Goal: Information Seeking & Learning: Learn about a topic

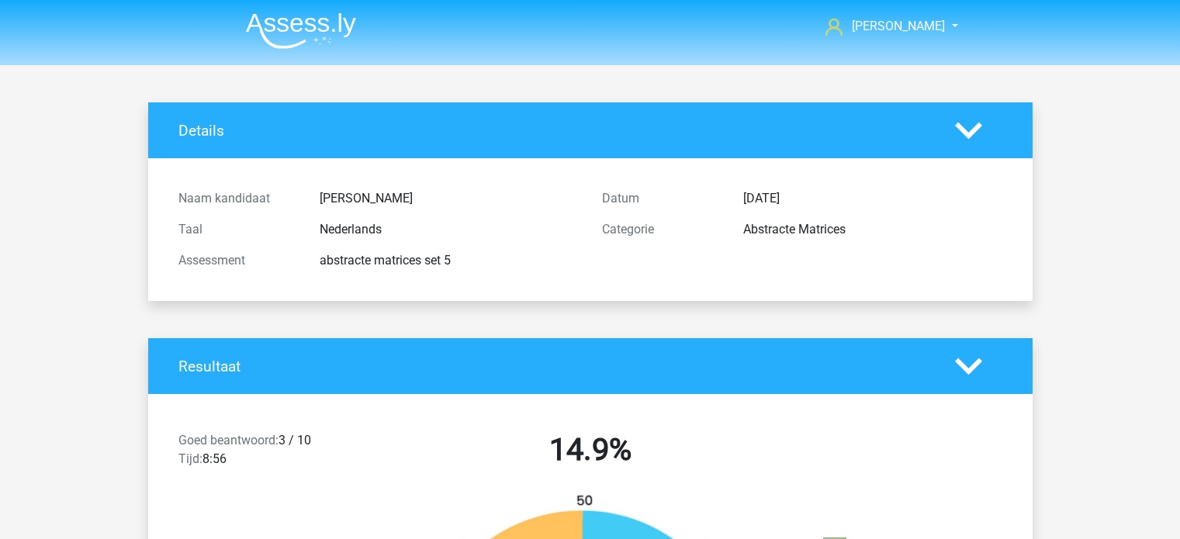
scroll to position [4890, 0]
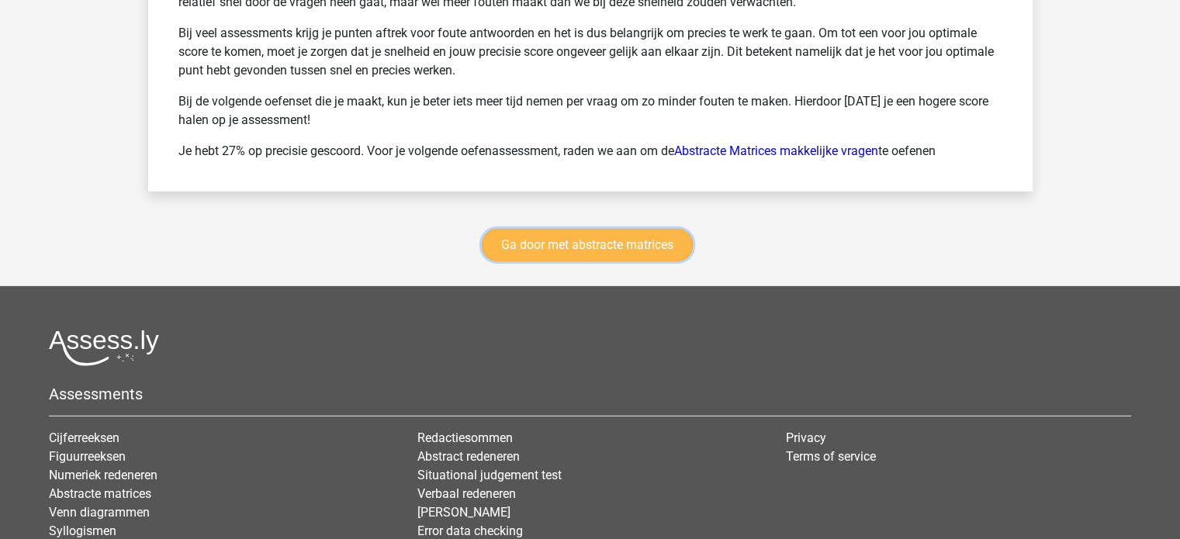
click at [582, 237] on link "Ga door met abstracte matrices" at bounding box center [587, 245] width 211 height 33
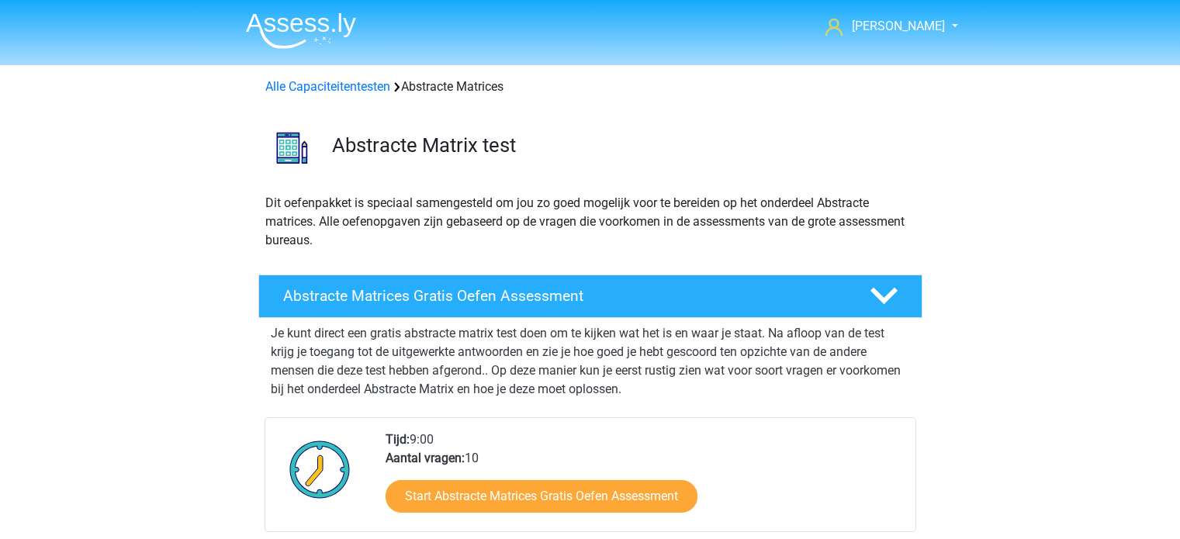
scroll to position [692, 0]
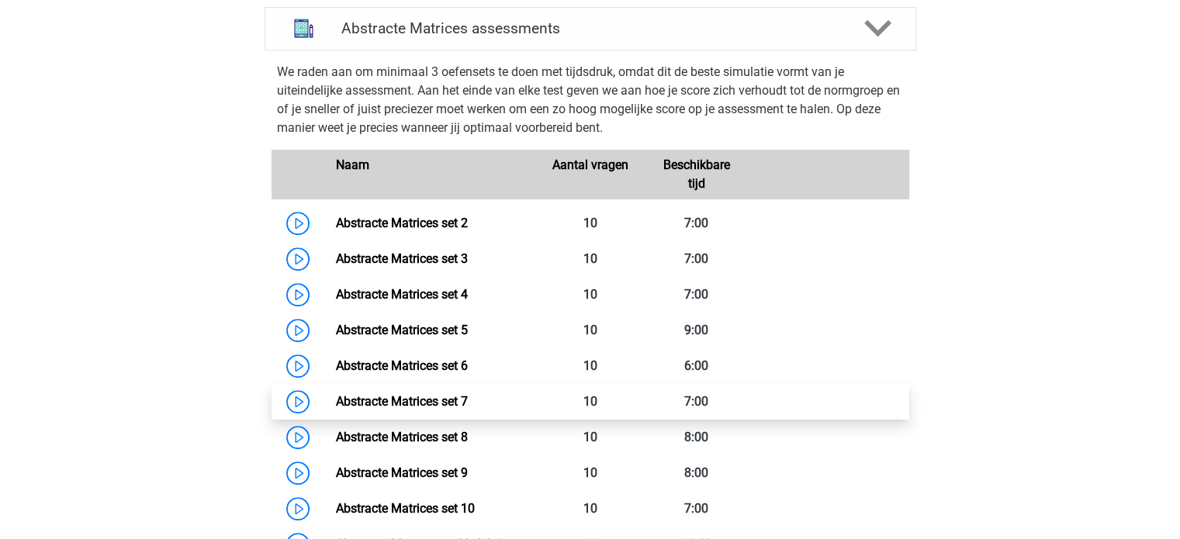
click at [440, 403] on link "Abstracte Matrices set 7" at bounding box center [402, 401] width 132 height 15
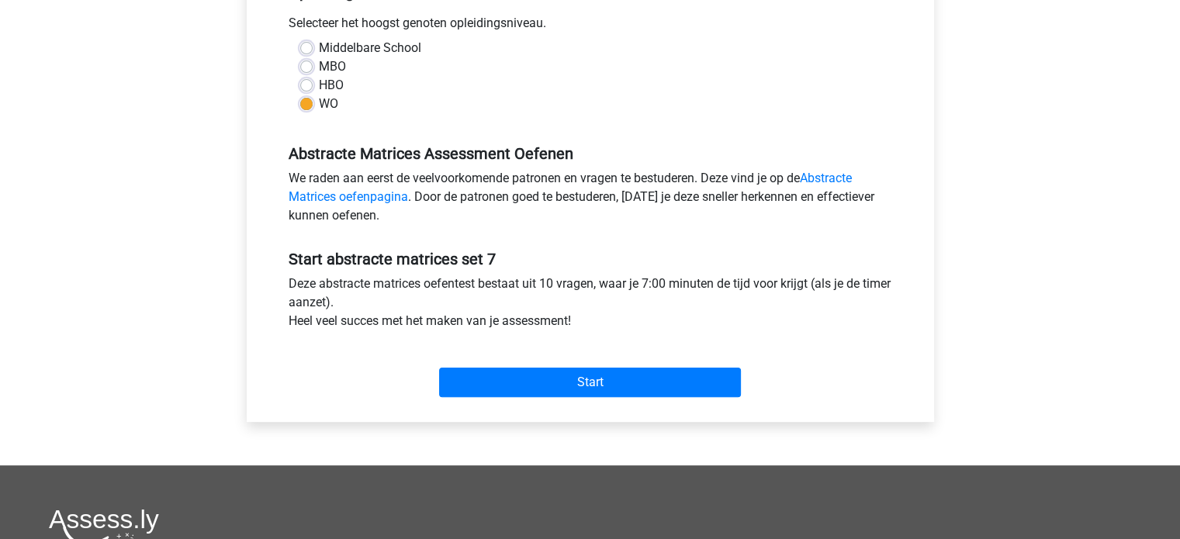
scroll to position [352, 0]
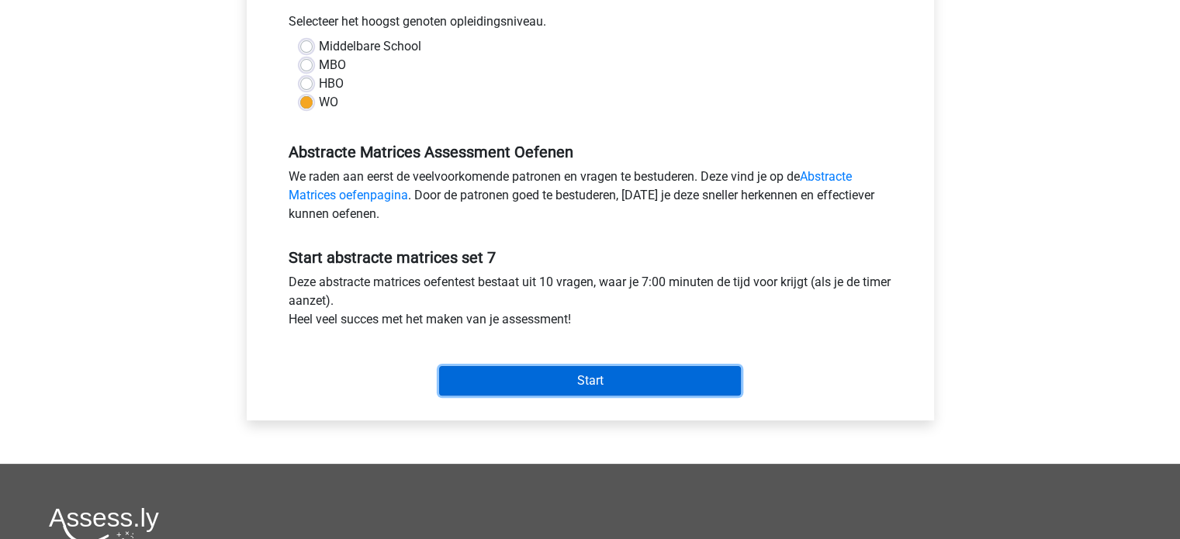
drag, startPoint x: 532, startPoint y: 381, endPoint x: 459, endPoint y: 369, distance: 73.2
click at [459, 369] on input "Start" at bounding box center [590, 380] width 302 height 29
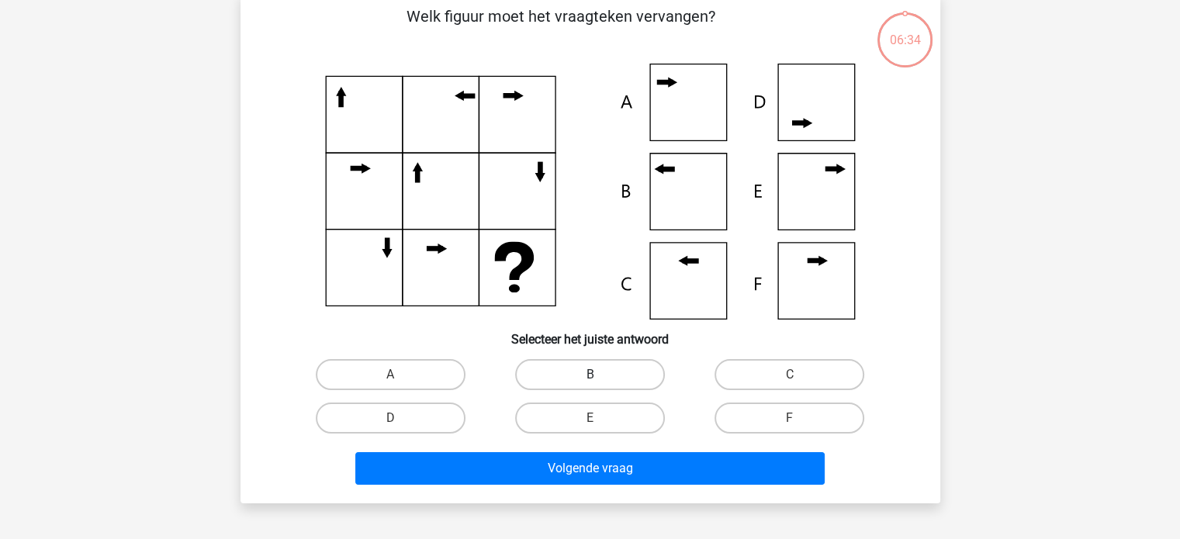
scroll to position [78, 0]
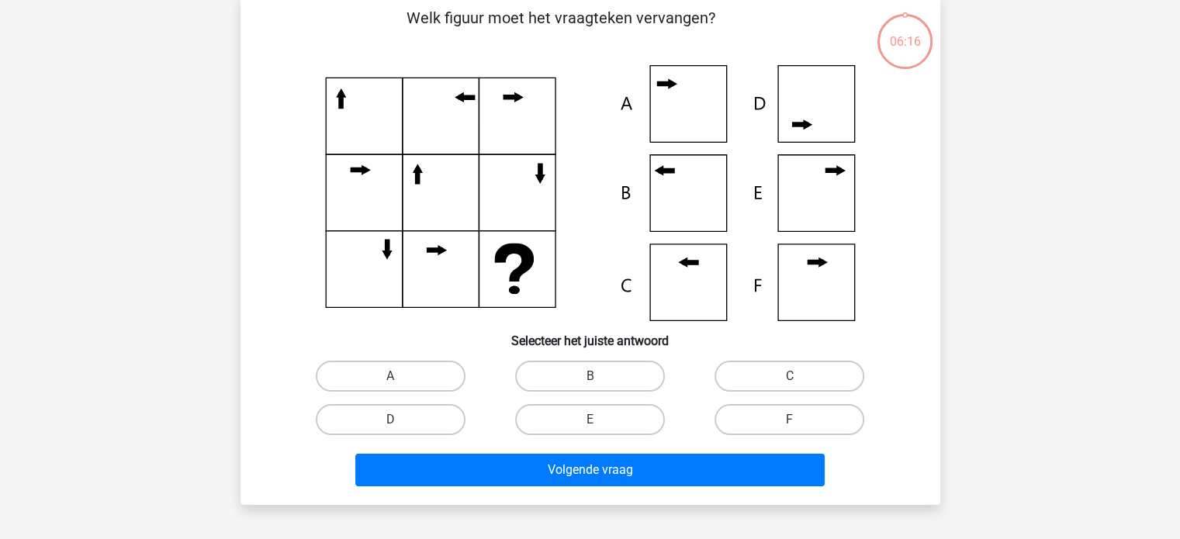
click at [668, 85] on icon at bounding box center [672, 84] width 9 height 10
click at [571, 381] on label "B" at bounding box center [590, 376] width 150 height 31
click at [590, 381] on input "B" at bounding box center [595, 381] width 10 height 10
radio input "true"
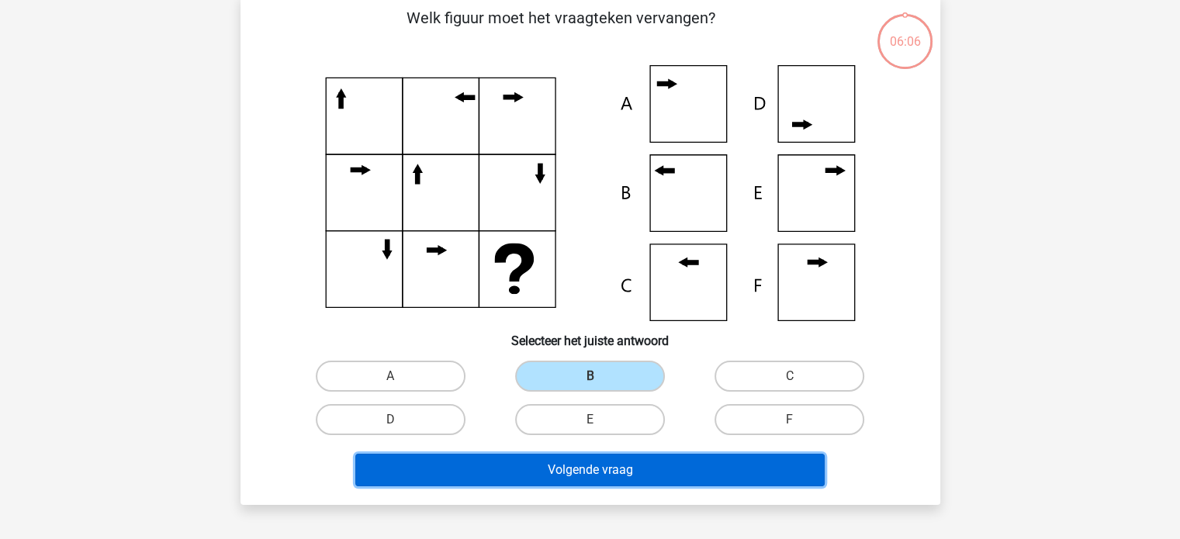
click at [550, 471] on button "Volgende vraag" at bounding box center [590, 470] width 470 height 33
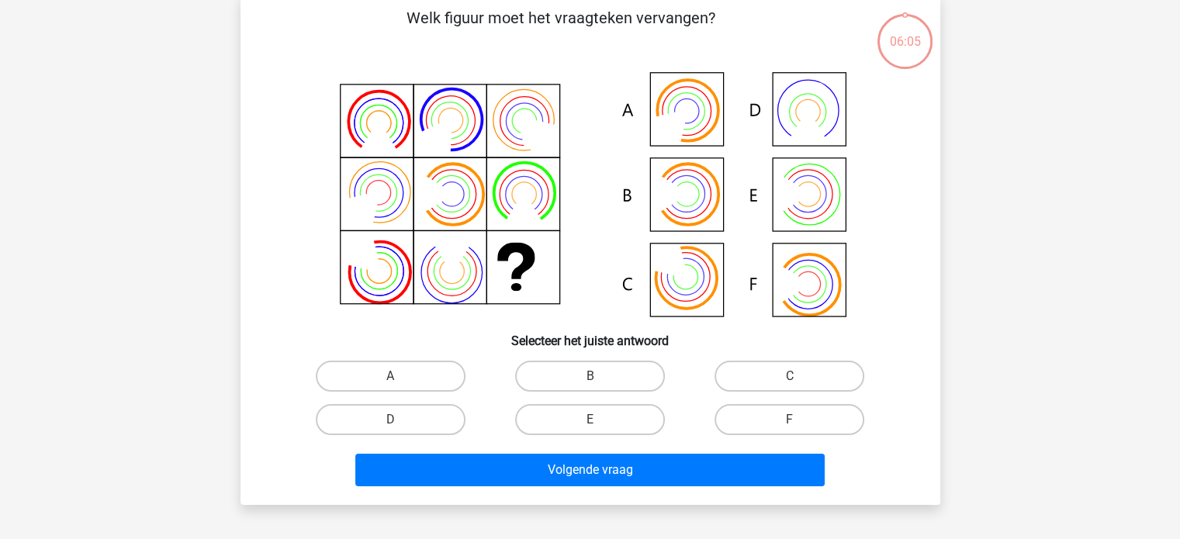
scroll to position [71, 0]
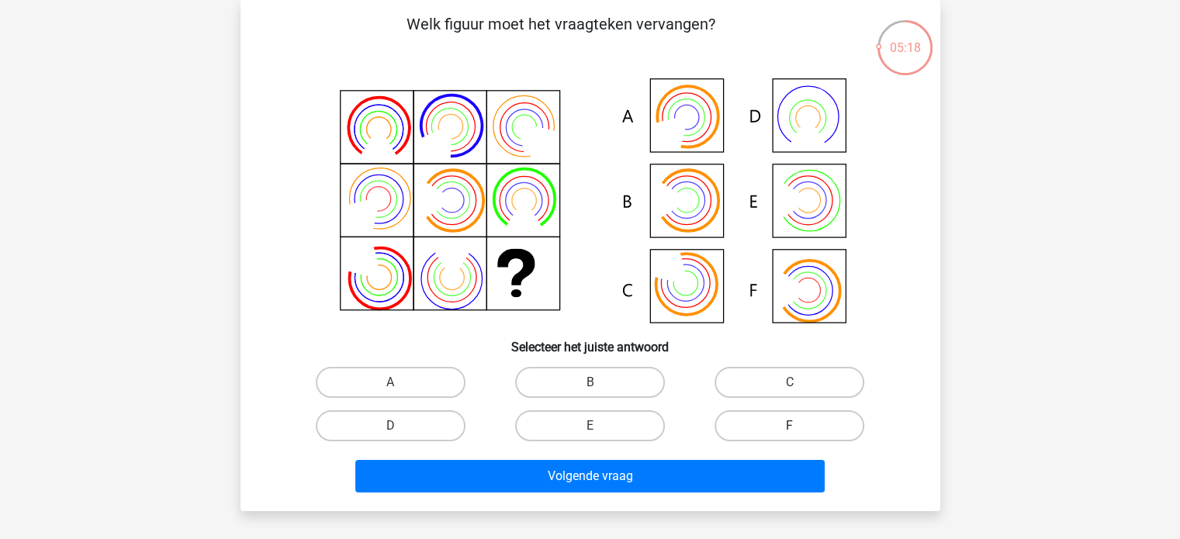
click at [809, 421] on label "F" at bounding box center [790, 426] width 150 height 31
click at [800, 426] on input "F" at bounding box center [795, 431] width 10 height 10
radio input "true"
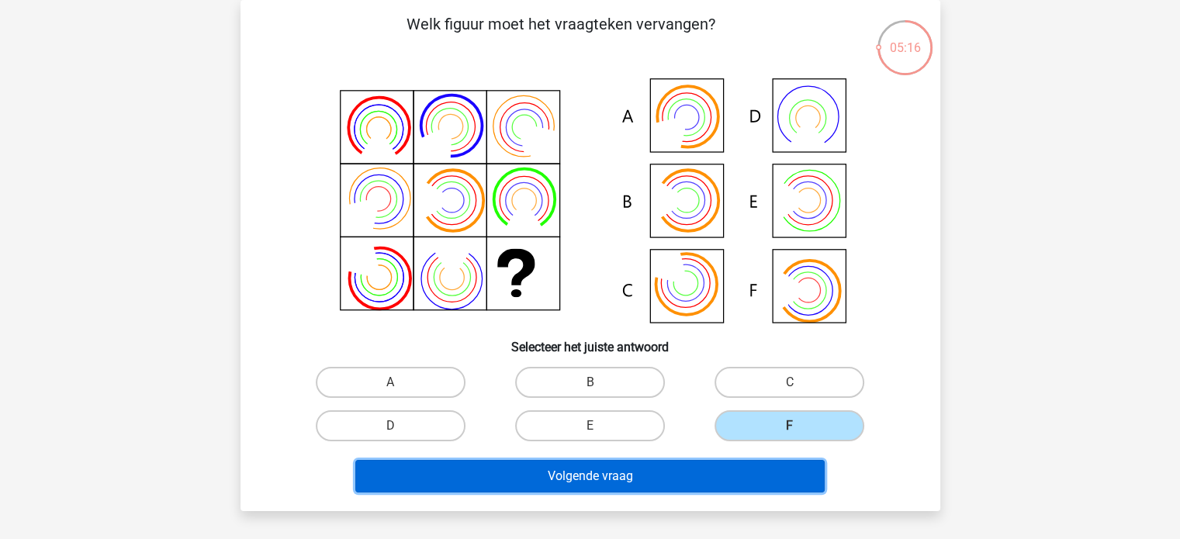
click at [678, 474] on button "Volgende vraag" at bounding box center [590, 476] width 470 height 33
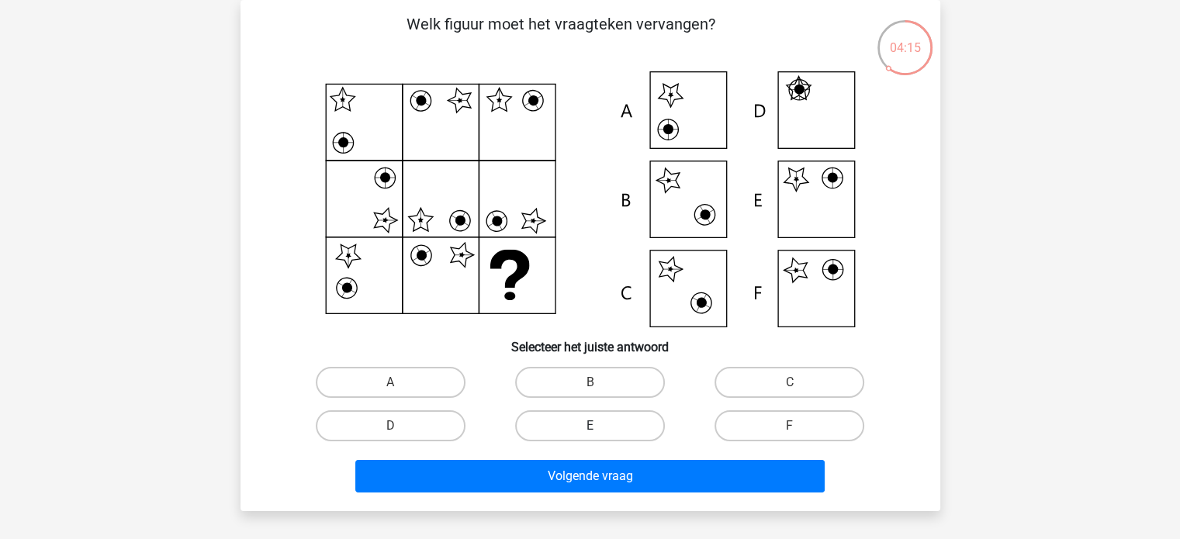
click at [608, 426] on label "E" at bounding box center [590, 426] width 150 height 31
click at [600, 426] on input "E" at bounding box center [595, 431] width 10 height 10
radio input "true"
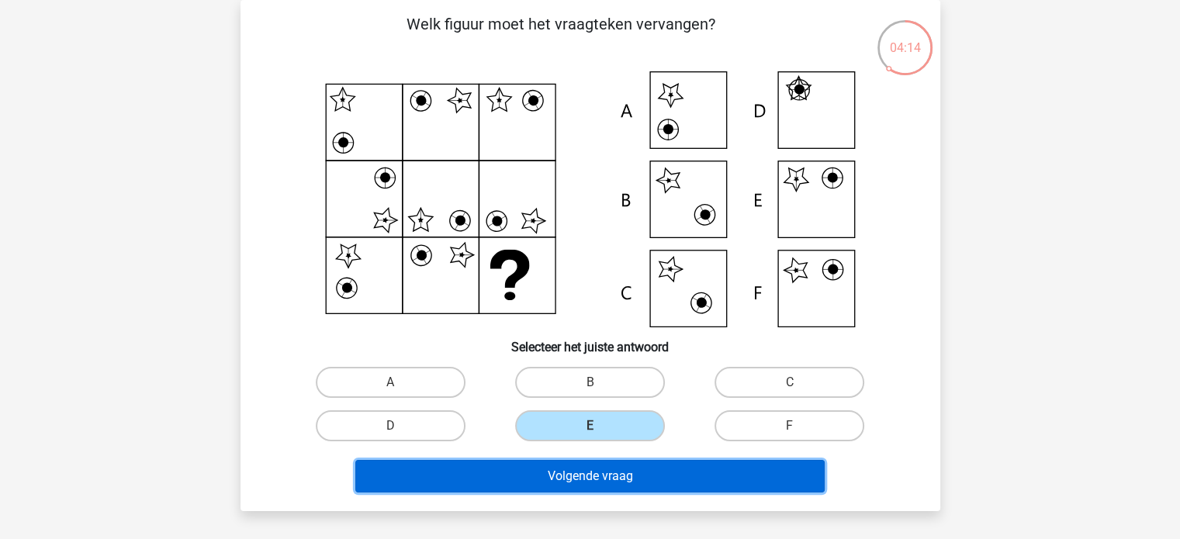
click at [629, 478] on button "Volgende vraag" at bounding box center [590, 476] width 470 height 33
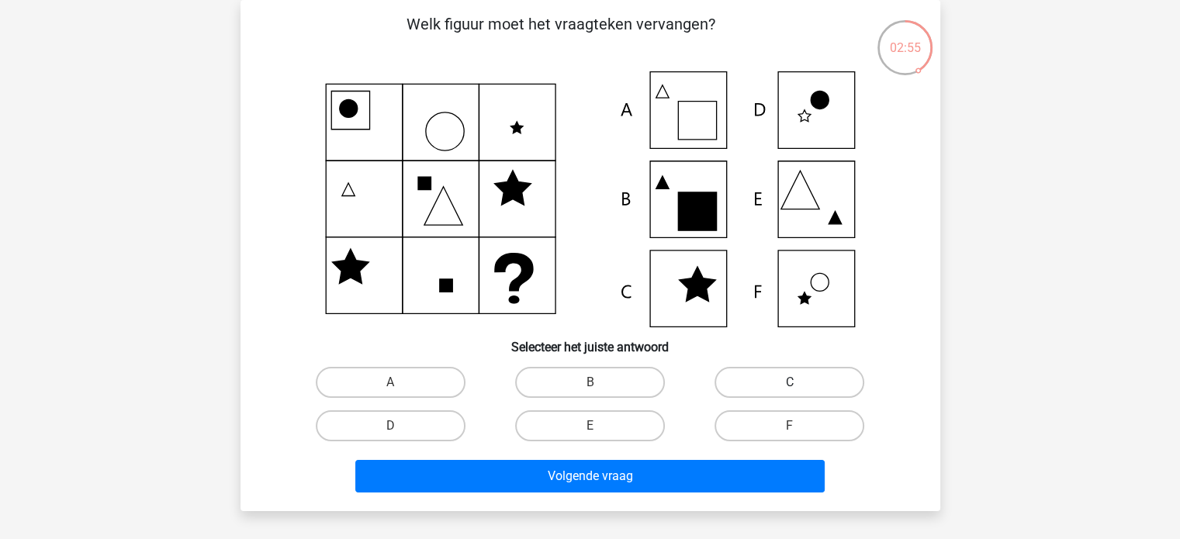
click at [773, 380] on label "C" at bounding box center [790, 382] width 150 height 31
click at [790, 383] on input "C" at bounding box center [795, 388] width 10 height 10
radio input "true"
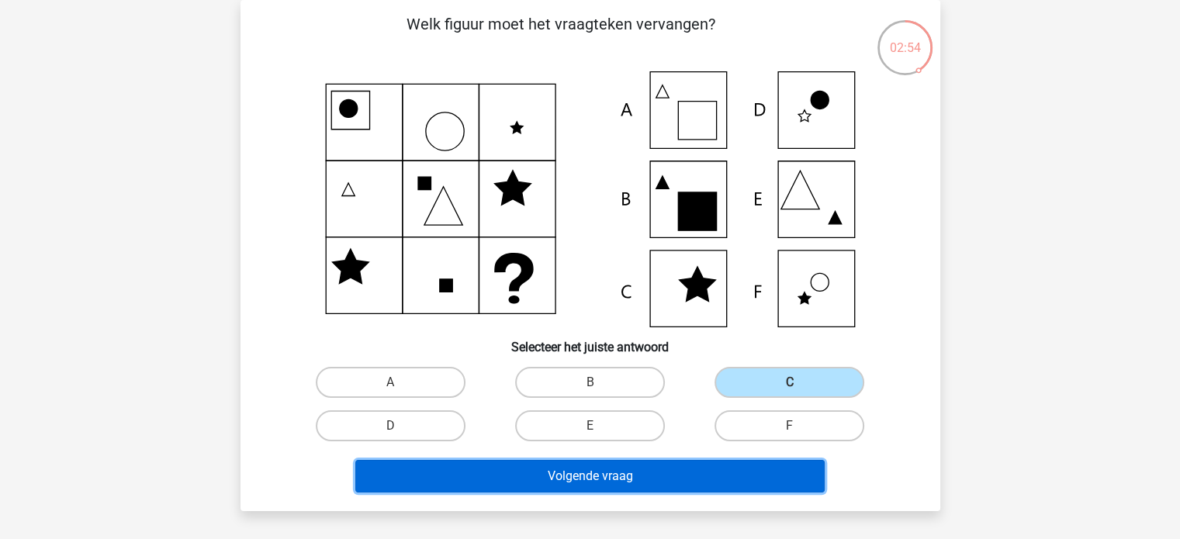
click at [675, 482] on button "Volgende vraag" at bounding box center [590, 476] width 470 height 33
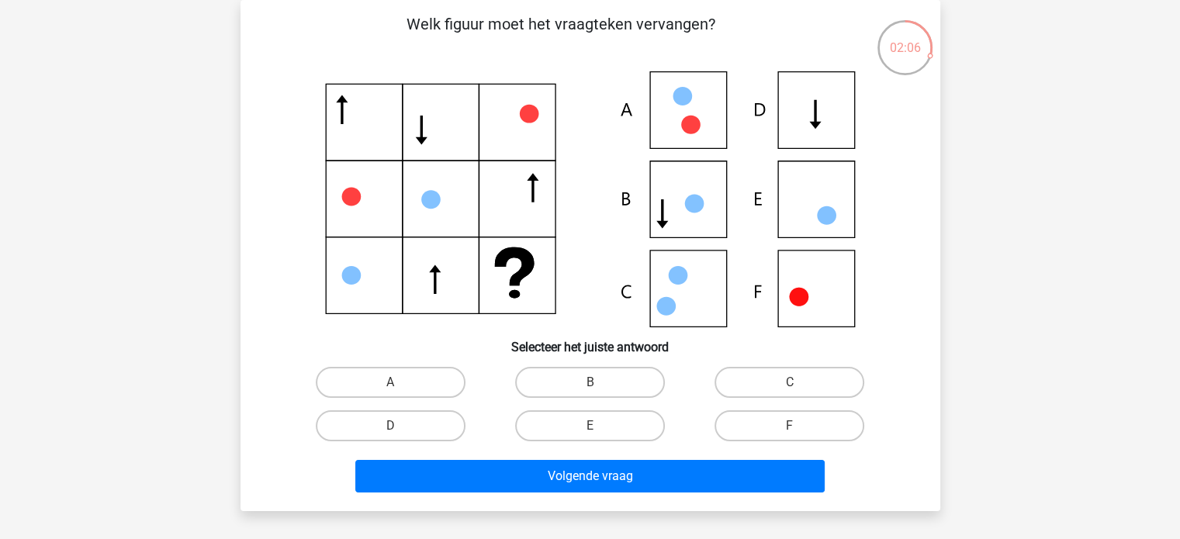
click at [593, 426] on input "E" at bounding box center [595, 431] width 10 height 10
radio input "true"
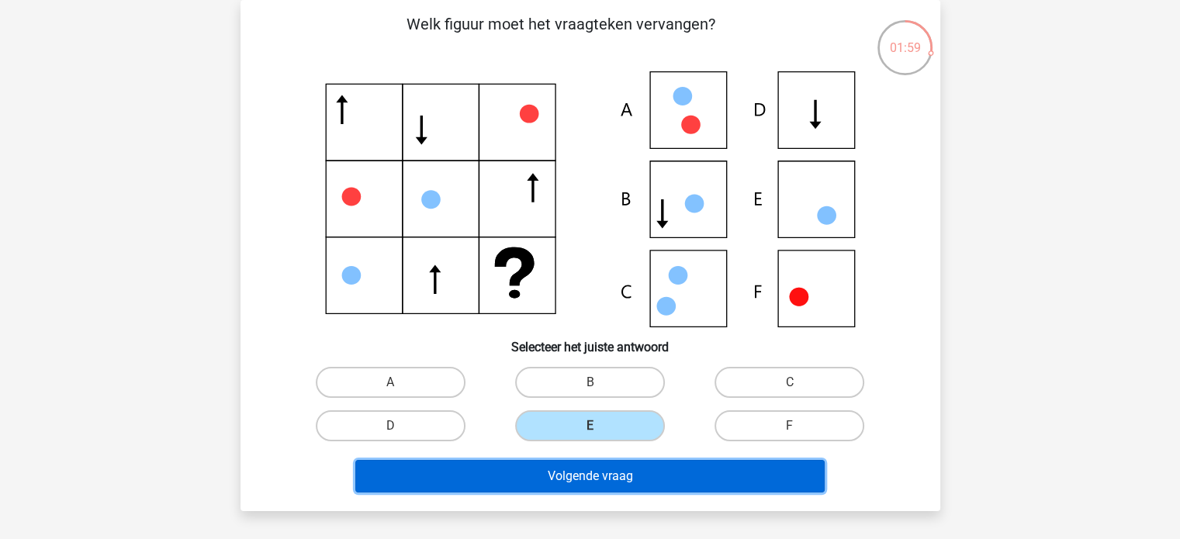
click at [611, 478] on button "Volgende vraag" at bounding box center [590, 476] width 470 height 33
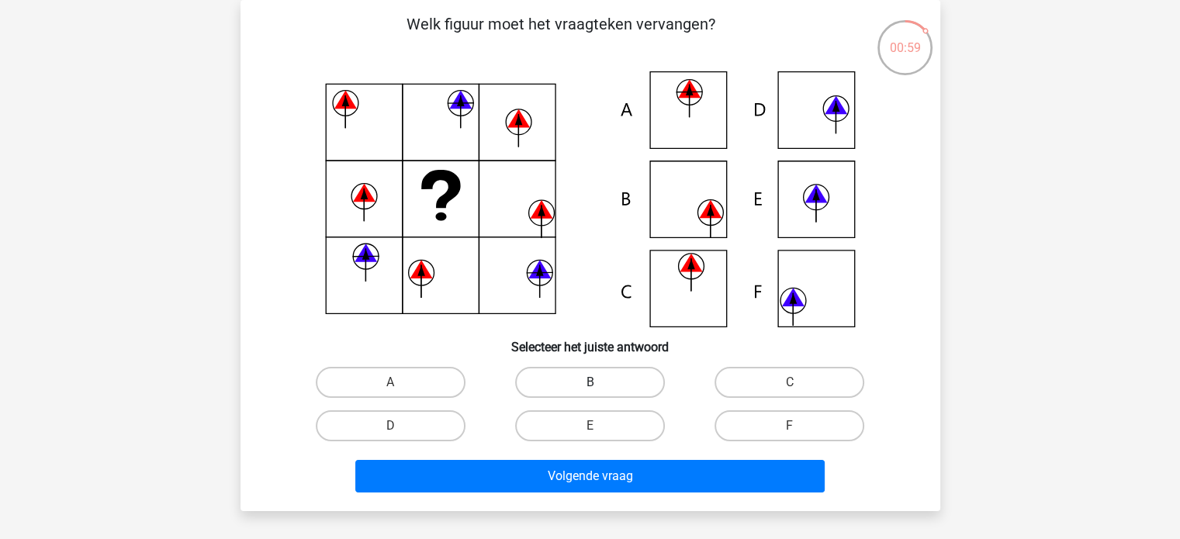
click at [562, 377] on label "B" at bounding box center [590, 382] width 150 height 31
click at [590, 383] on input "B" at bounding box center [595, 388] width 10 height 10
radio input "true"
click at [790, 387] on input "C" at bounding box center [795, 388] width 10 height 10
radio input "true"
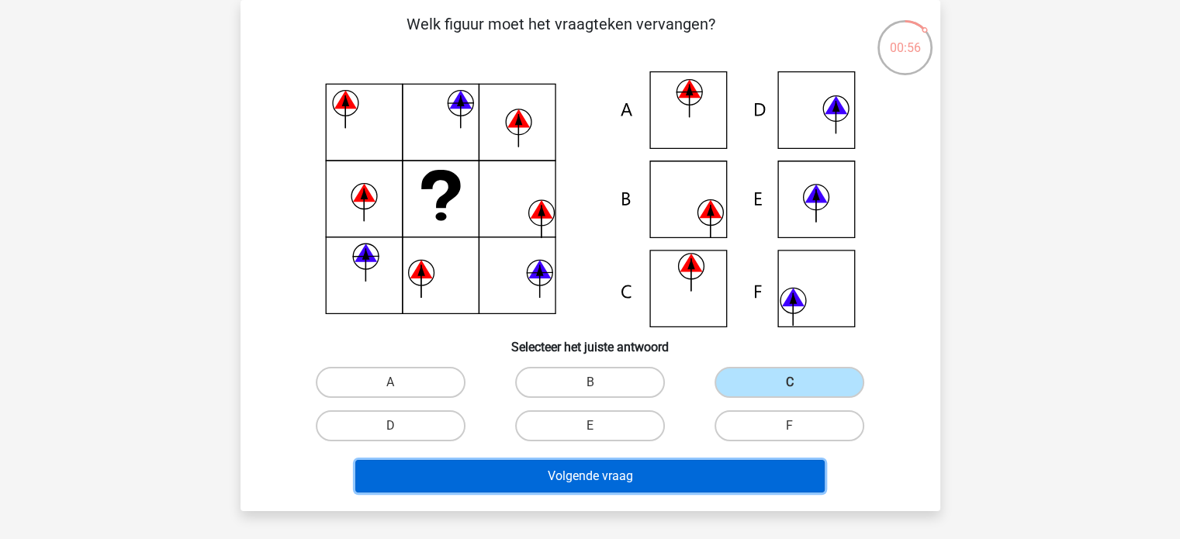
click at [612, 473] on button "Volgende vraag" at bounding box center [590, 476] width 470 height 33
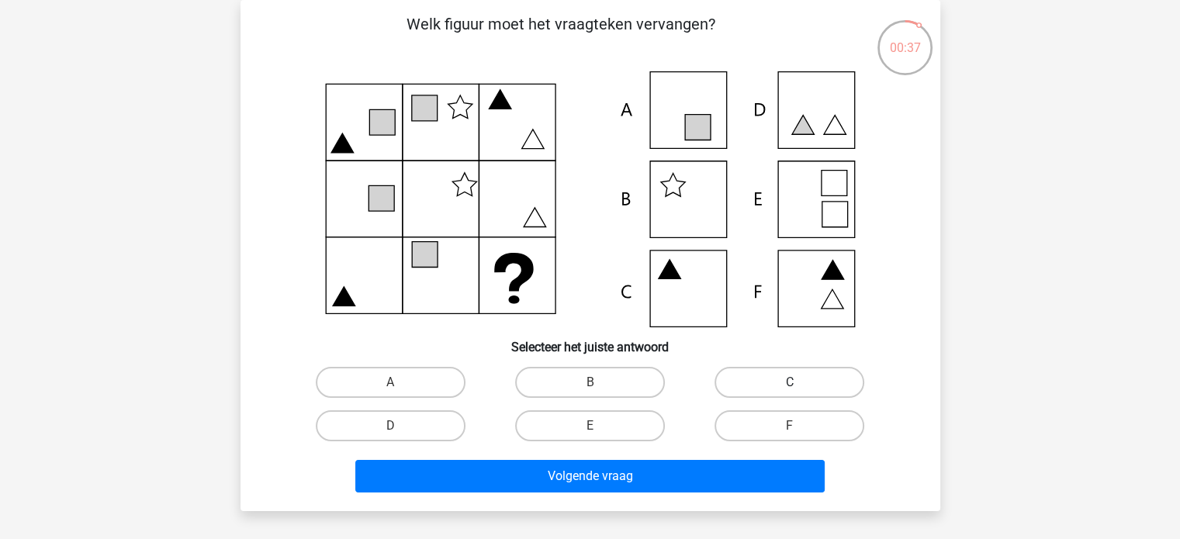
click at [771, 382] on label "C" at bounding box center [790, 382] width 150 height 31
click at [790, 383] on input "C" at bounding box center [795, 388] width 10 height 10
radio input "true"
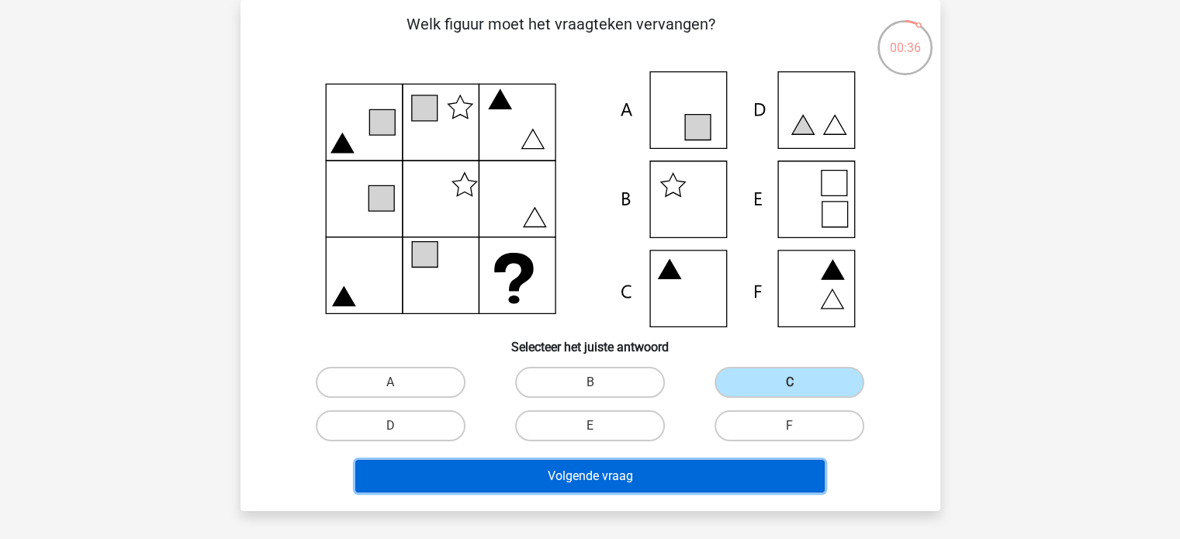
click at [740, 483] on button "Volgende vraag" at bounding box center [590, 476] width 470 height 33
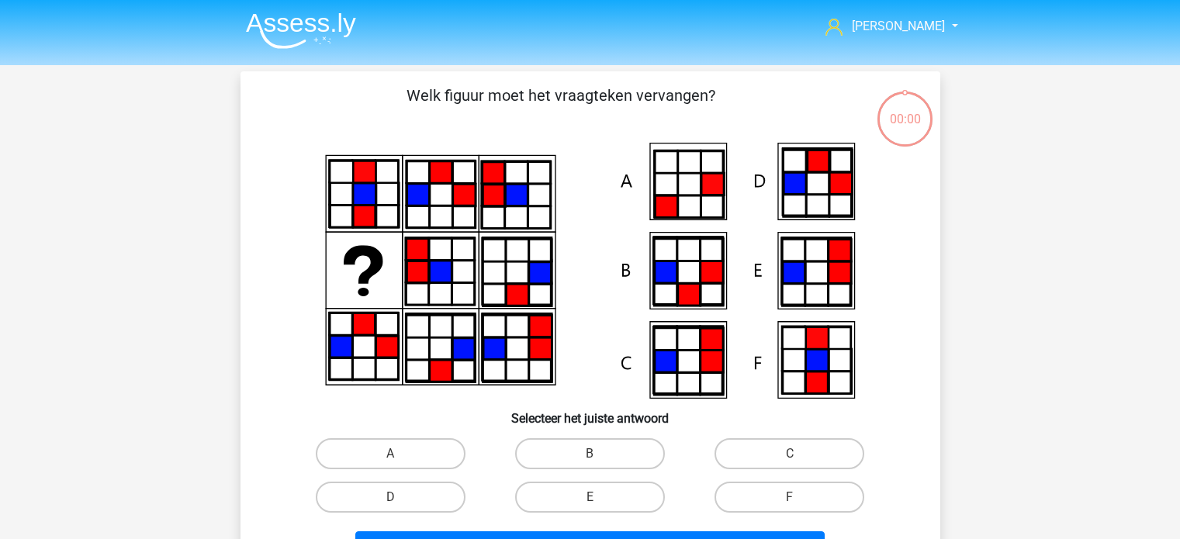
scroll to position [71, 0]
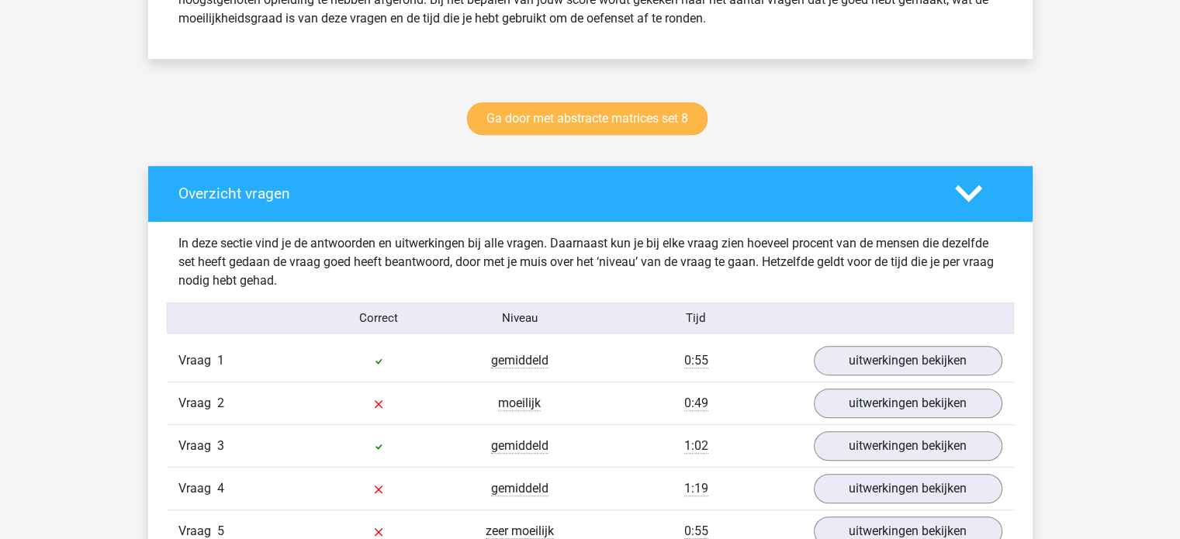
scroll to position [776, 0]
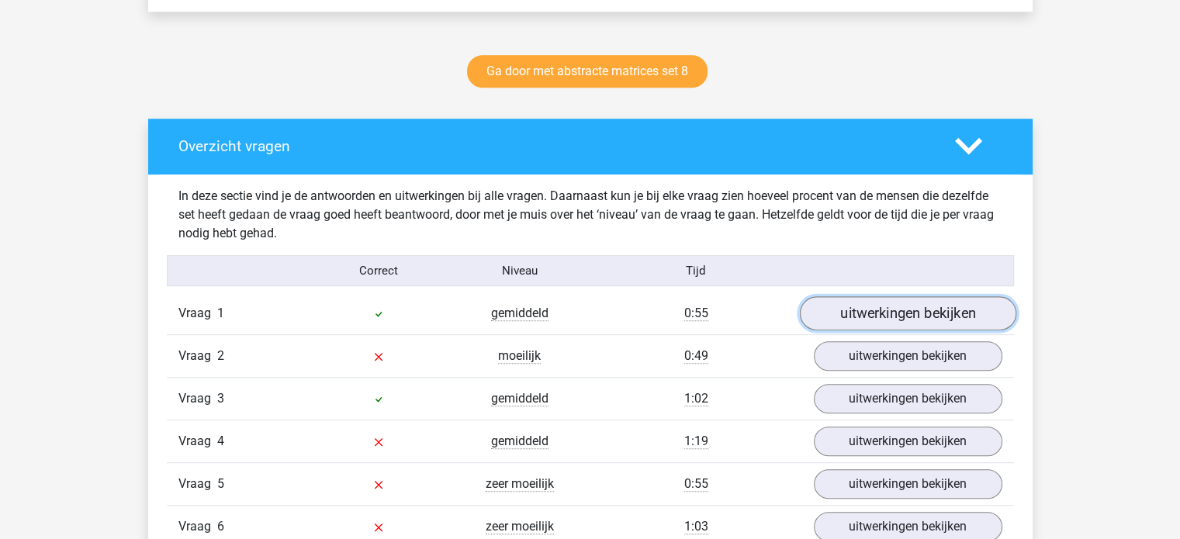
click at [905, 313] on link "uitwerkingen bekijken" at bounding box center [907, 314] width 217 height 34
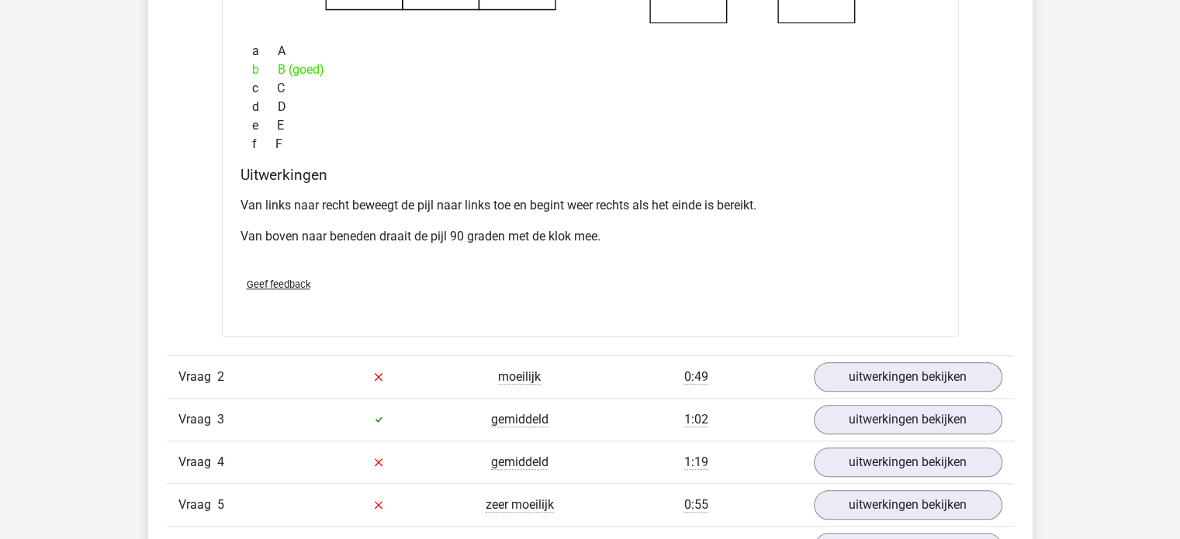
scroll to position [1397, 0]
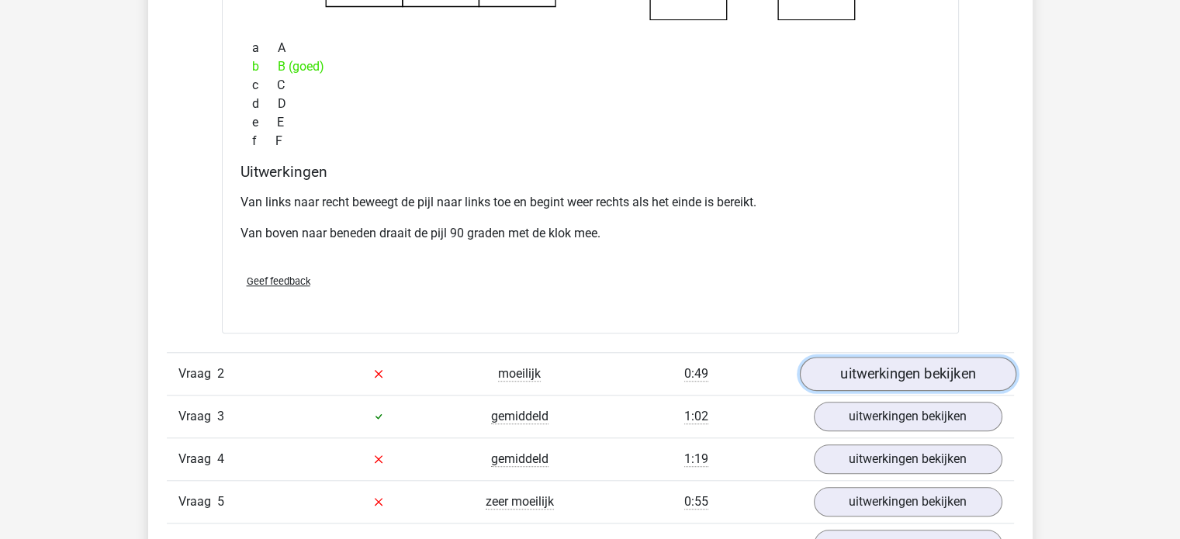
click at [880, 365] on link "uitwerkingen bekijken" at bounding box center [907, 374] width 217 height 34
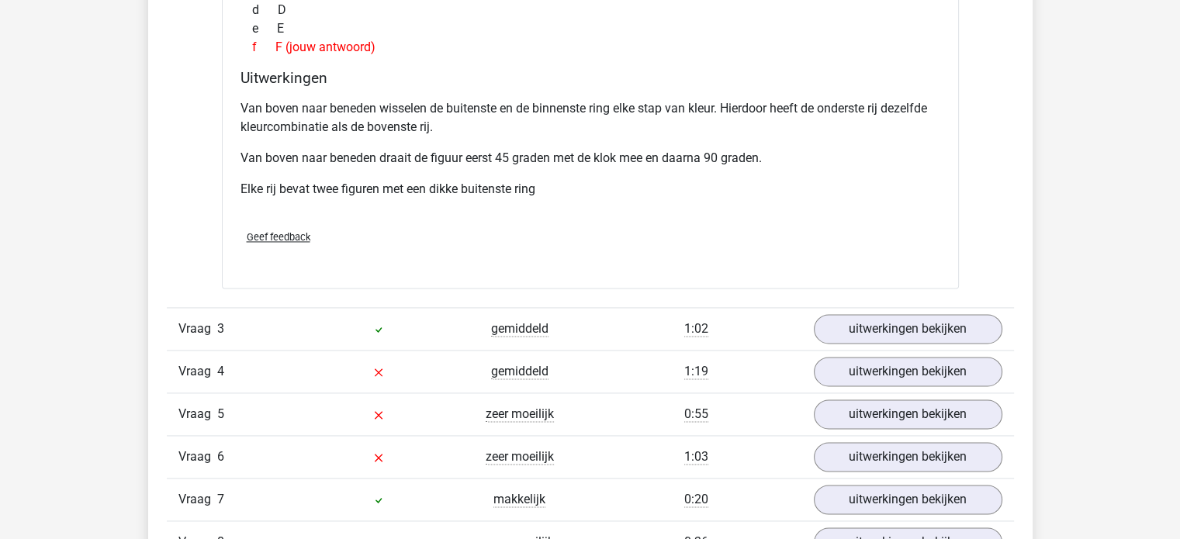
scroll to position [2173, 0]
click at [895, 317] on link "uitwerkingen bekijken" at bounding box center [907, 328] width 217 height 34
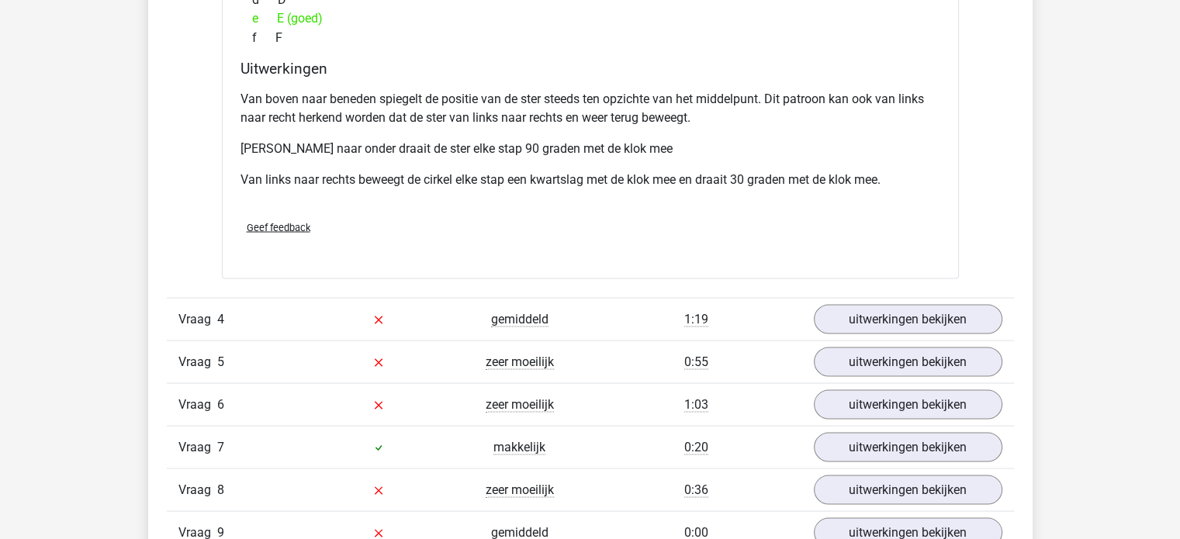
scroll to position [2949, 0]
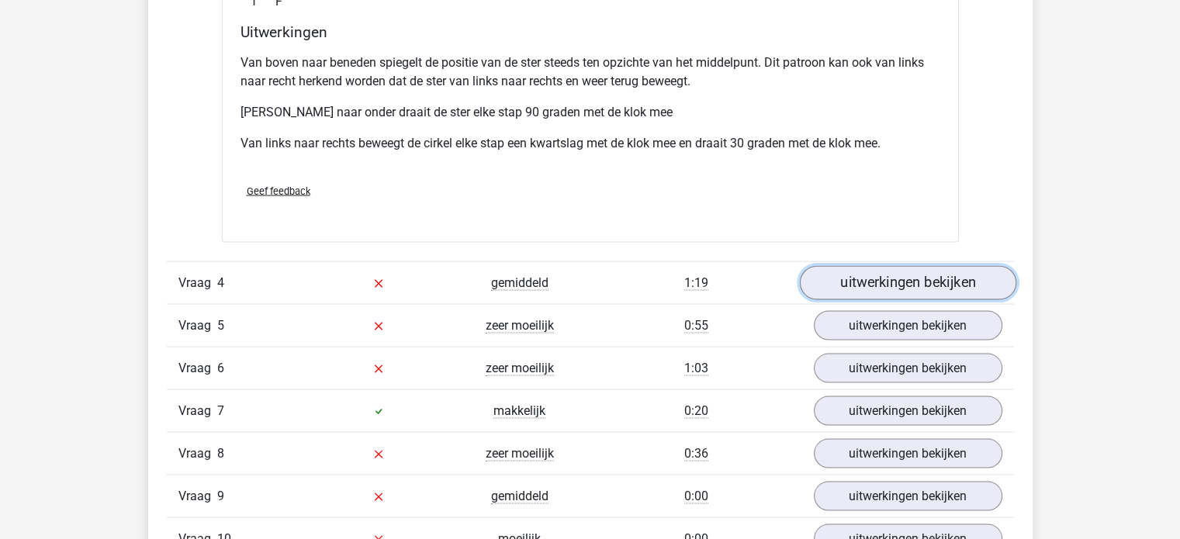
click at [894, 283] on link "uitwerkingen bekijken" at bounding box center [907, 282] width 217 height 34
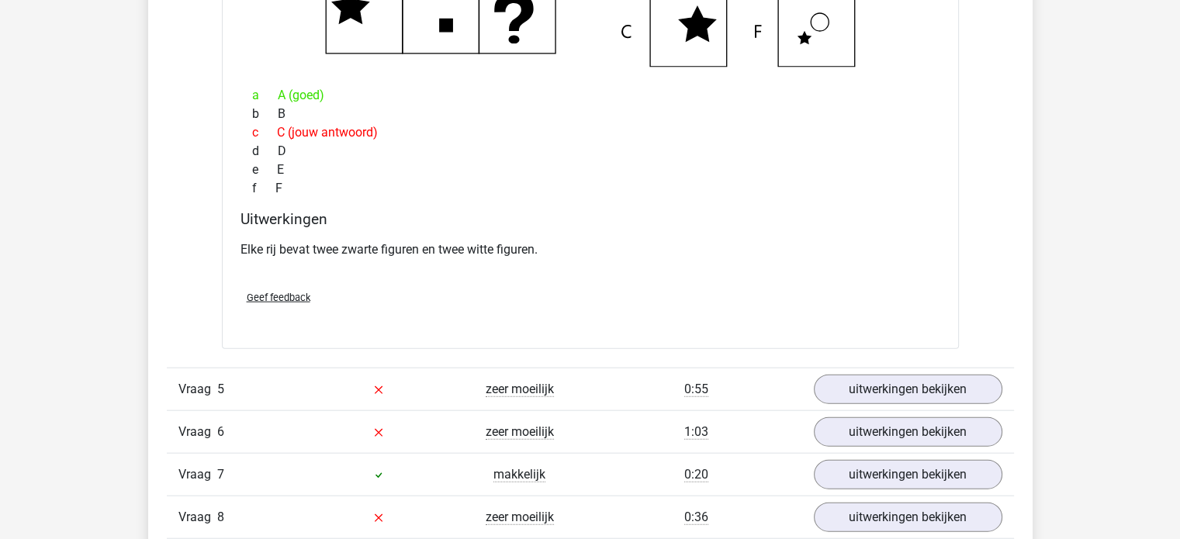
scroll to position [3493, 0]
click at [885, 383] on link "uitwerkingen bekijken" at bounding box center [907, 389] width 217 height 34
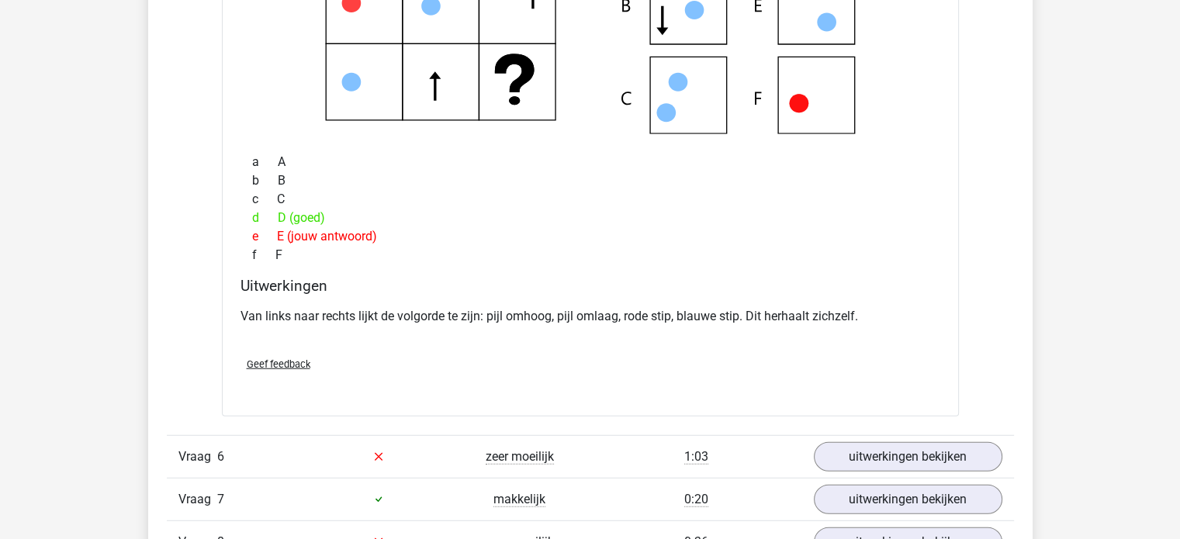
scroll to position [4113, 0]
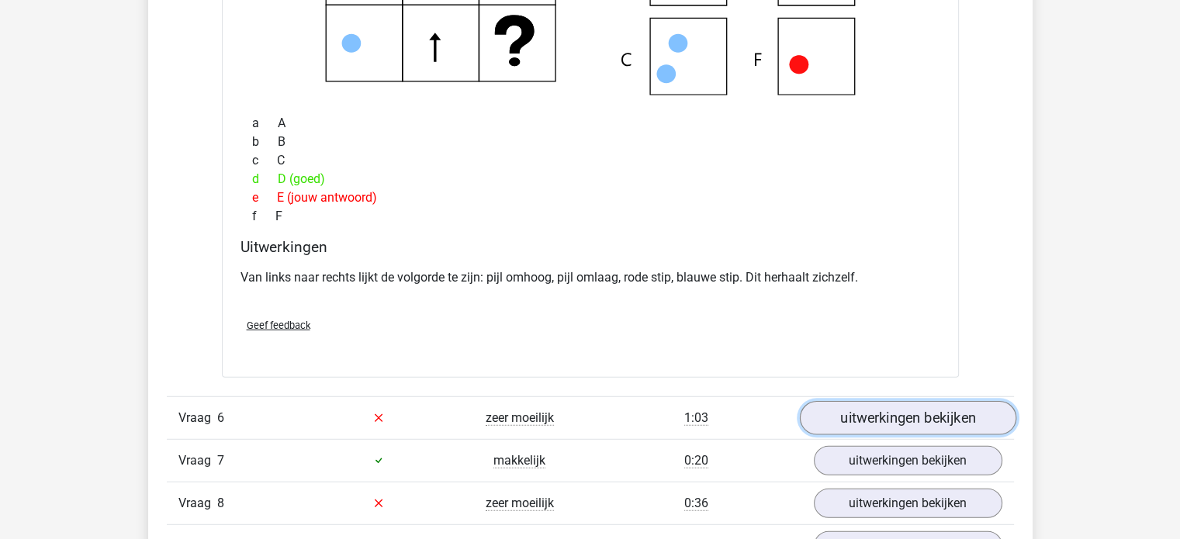
click at [873, 415] on link "uitwerkingen bekijken" at bounding box center [907, 418] width 217 height 34
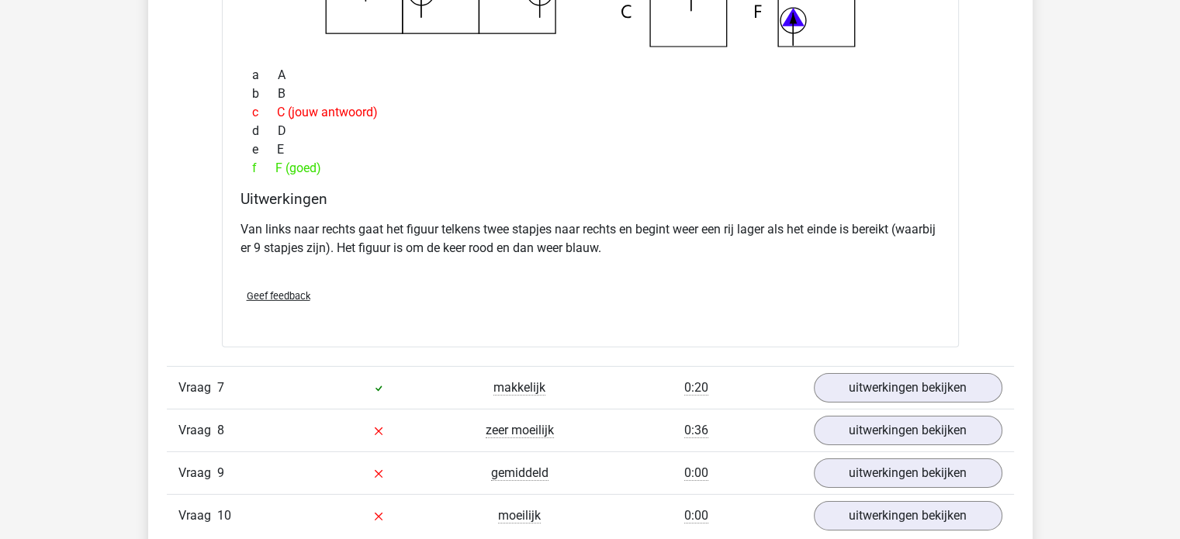
scroll to position [4890, 0]
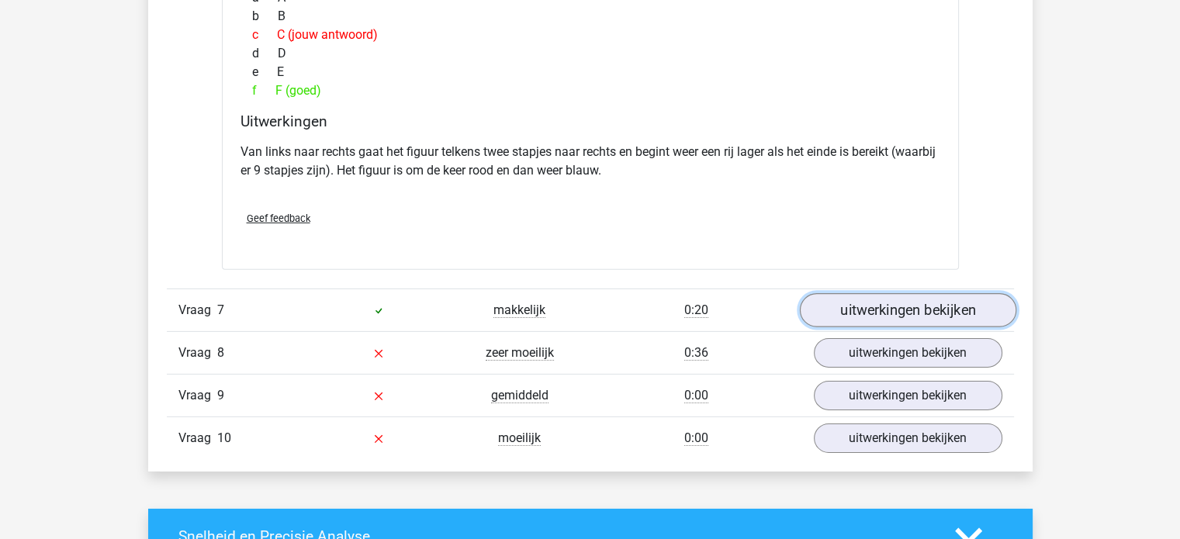
click at [891, 310] on link "uitwerkingen bekijken" at bounding box center [907, 310] width 217 height 34
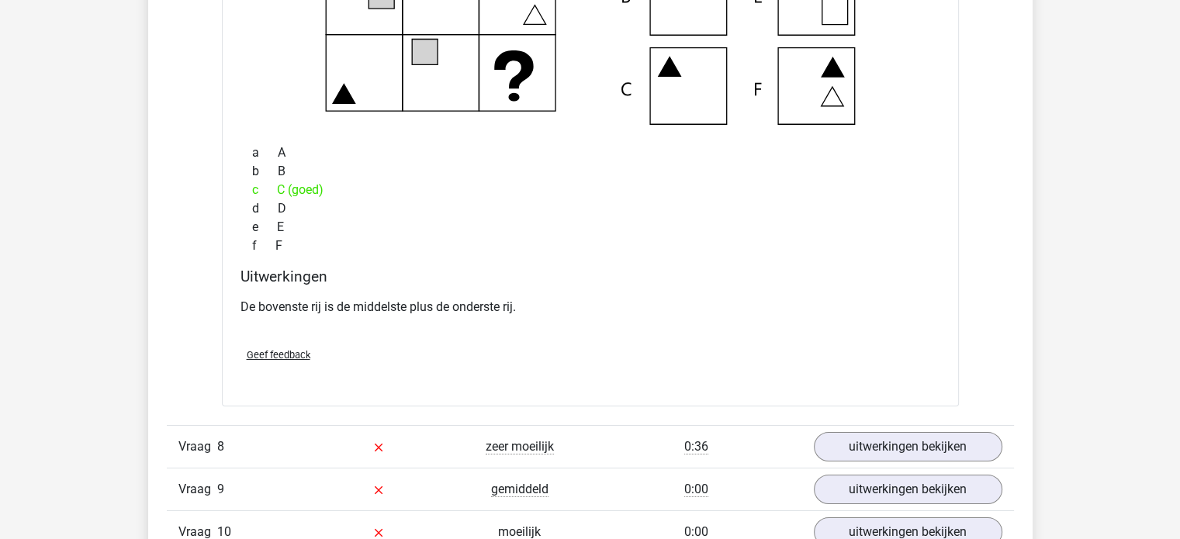
scroll to position [5433, 0]
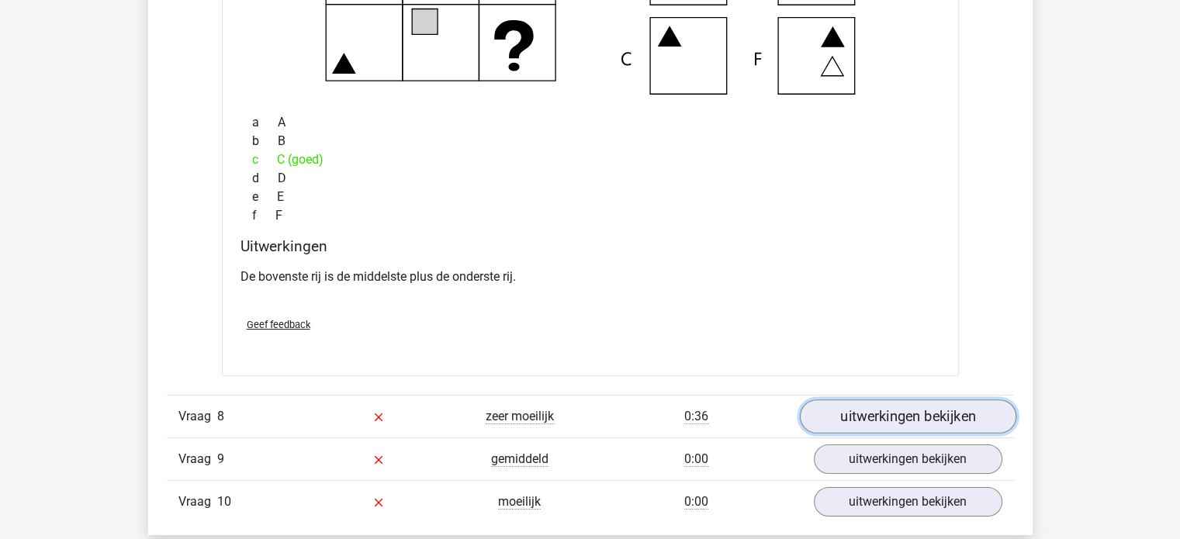
click at [879, 411] on link "uitwerkingen bekijken" at bounding box center [907, 417] width 217 height 34
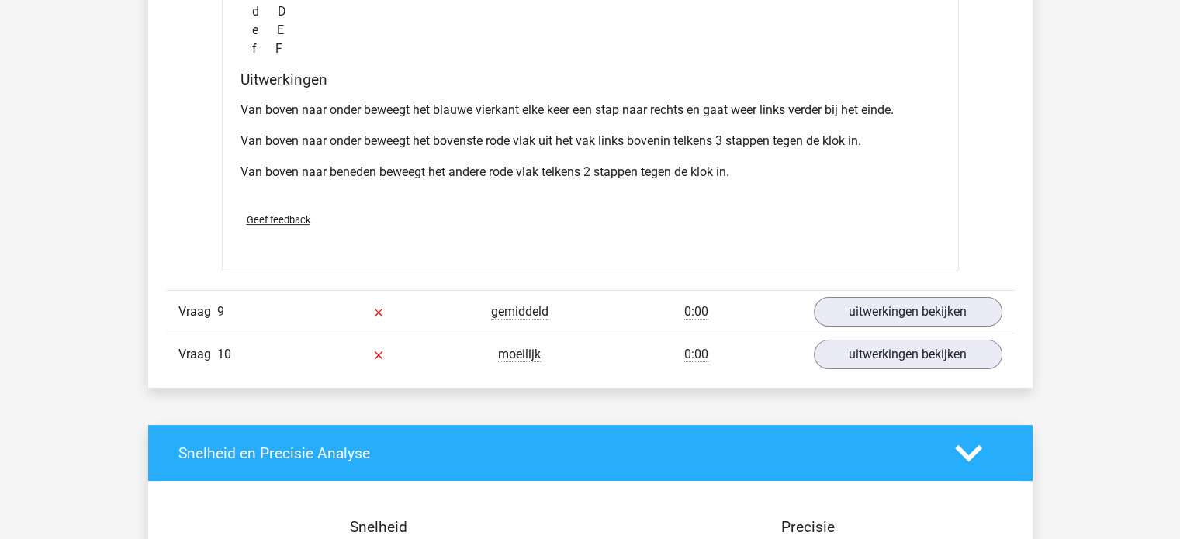
scroll to position [6287, 0]
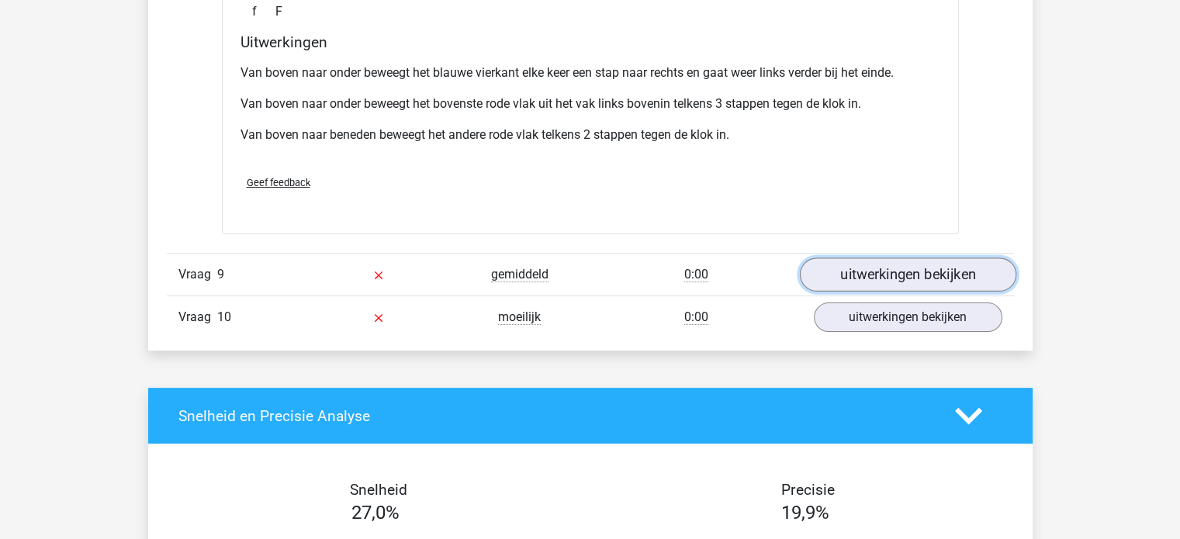
click at [868, 269] on link "uitwerkingen bekijken" at bounding box center [907, 275] width 217 height 34
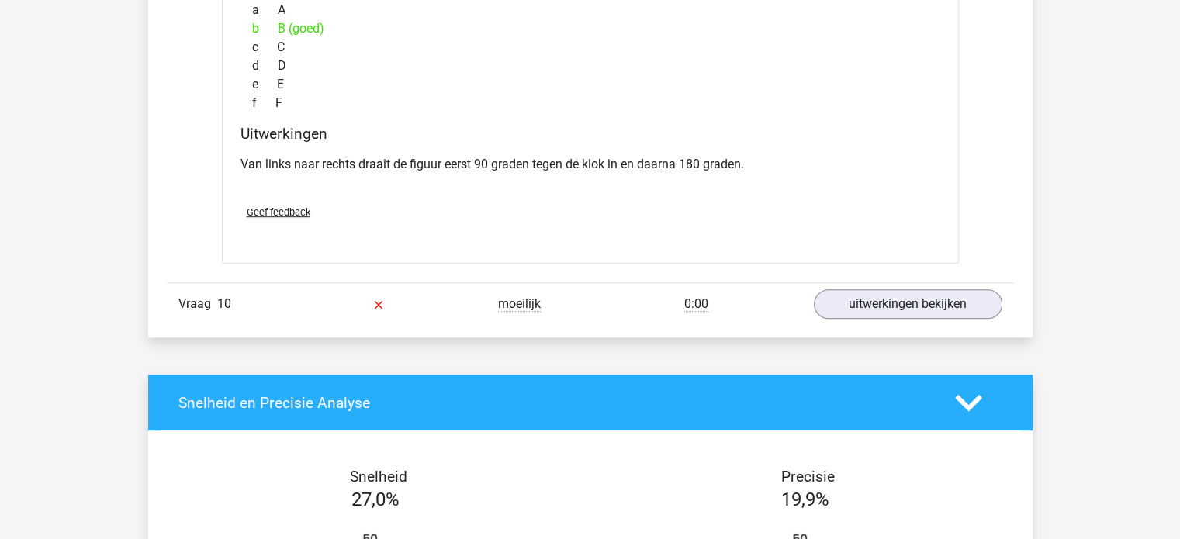
scroll to position [6907, 0]
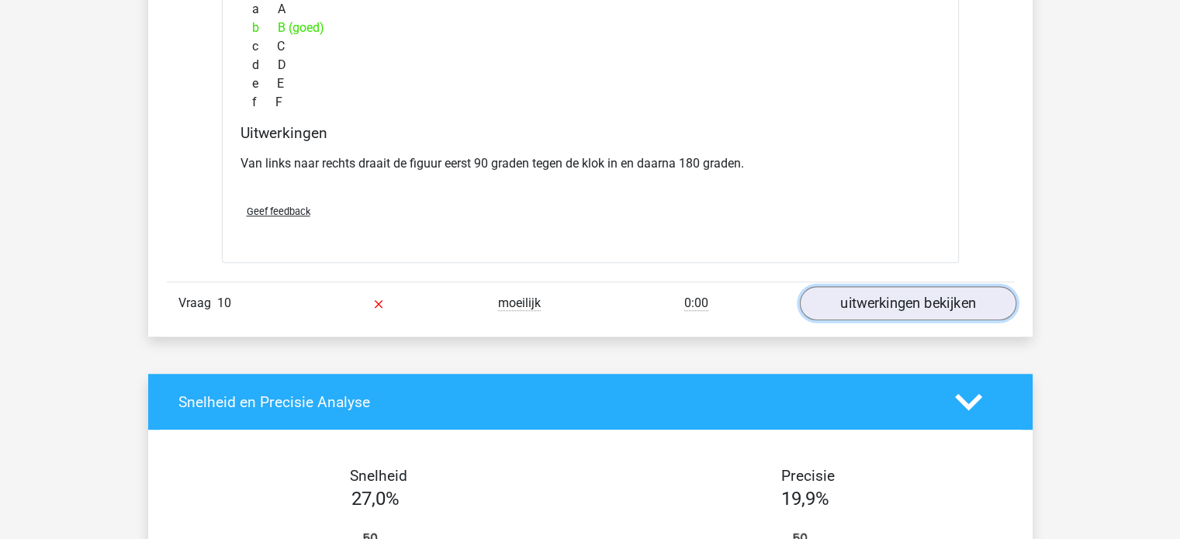
click at [851, 299] on link "uitwerkingen bekijken" at bounding box center [907, 304] width 217 height 34
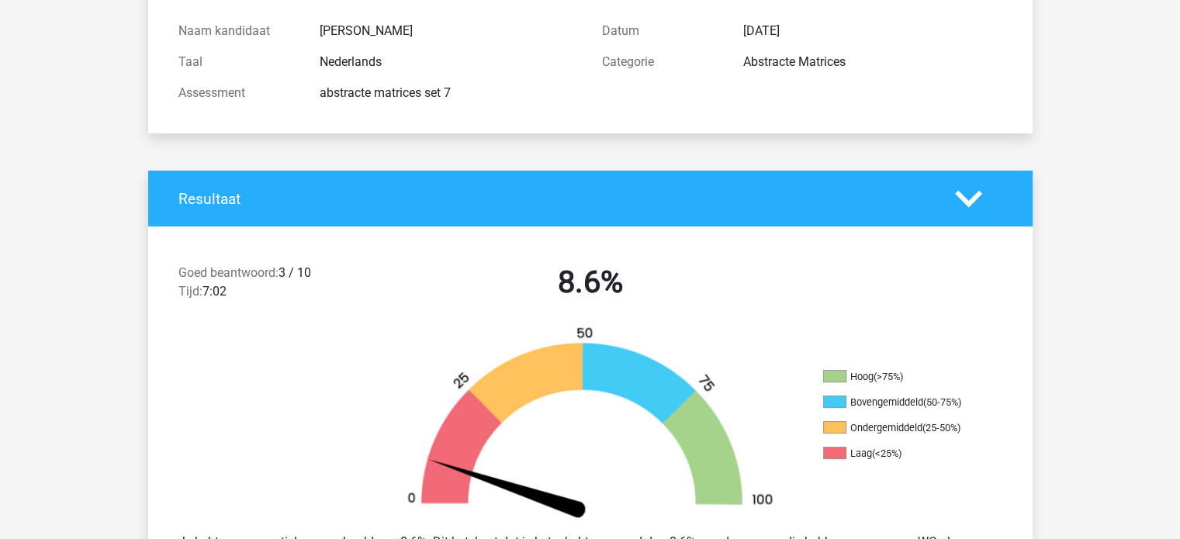
scroll to position [233, 0]
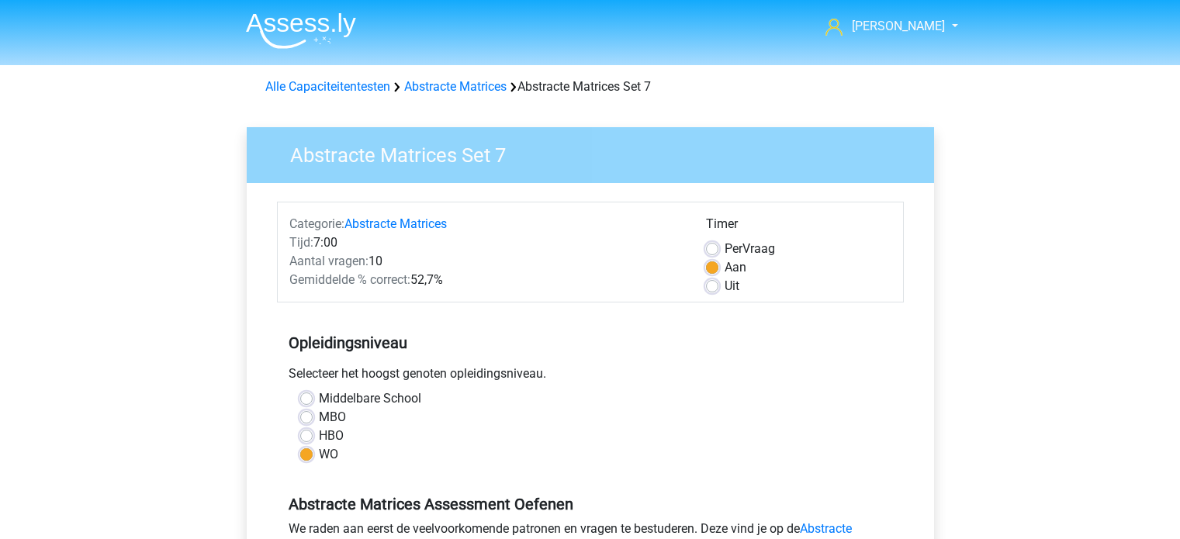
scroll to position [352, 0]
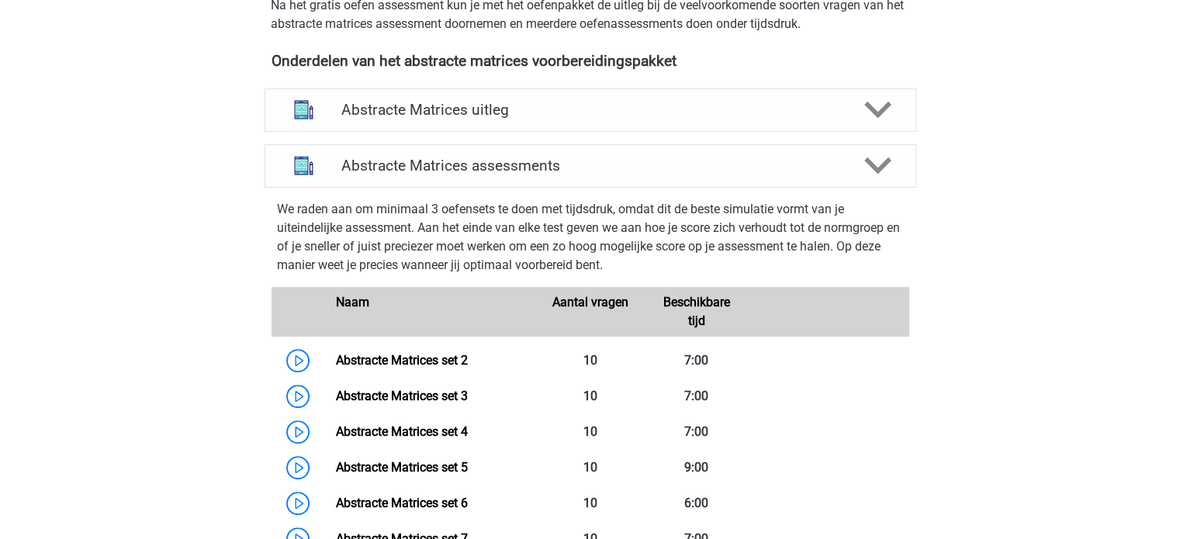
scroll to position [537, 0]
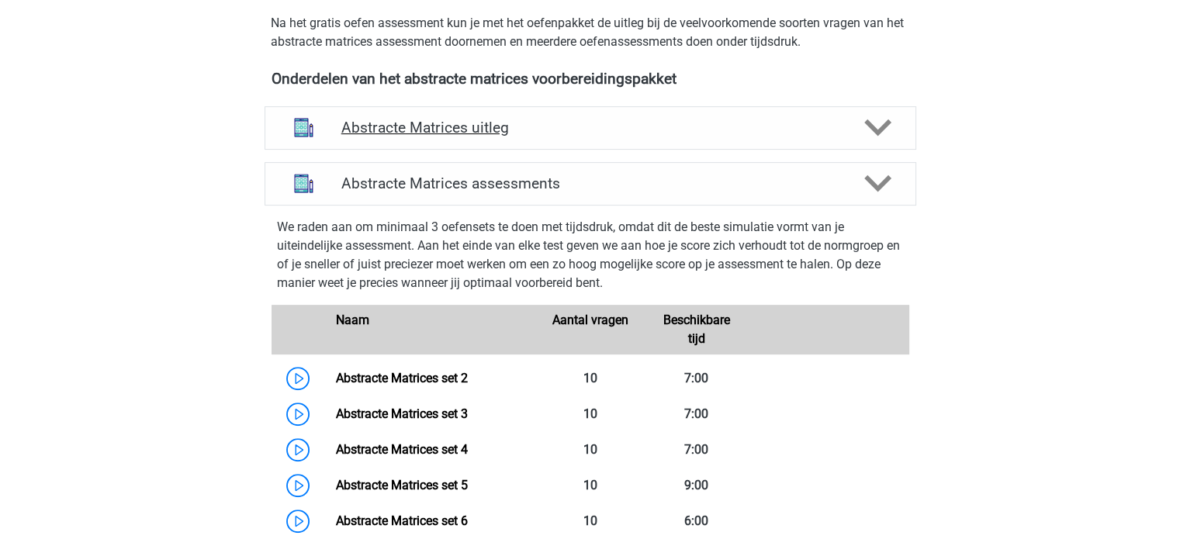
click at [446, 123] on h4 "Abstracte Matrices uitleg" at bounding box center [590, 128] width 498 height 18
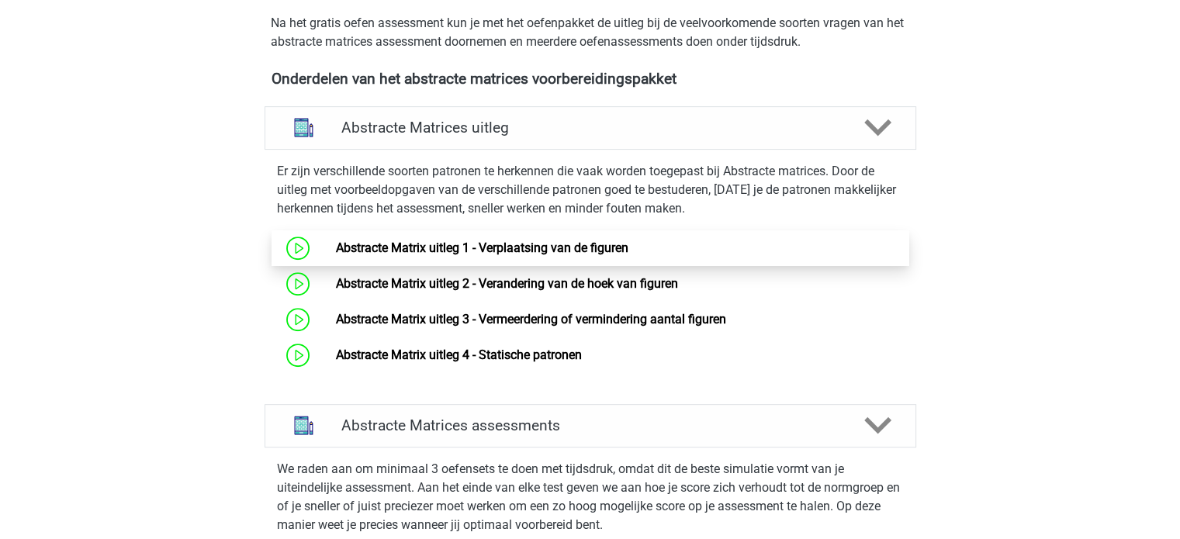
click at [419, 248] on link "Abstracte Matrix uitleg 1 - Verplaatsing van de figuren" at bounding box center [482, 248] width 293 height 15
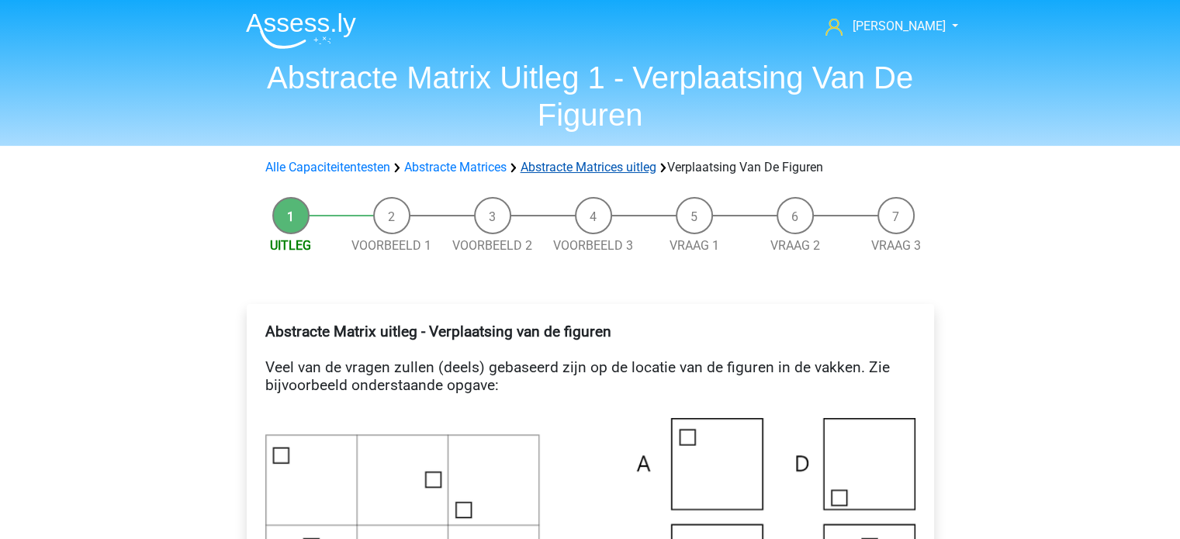
click at [565, 164] on link "Abstracte Matrices uitleg" at bounding box center [589, 167] width 136 height 15
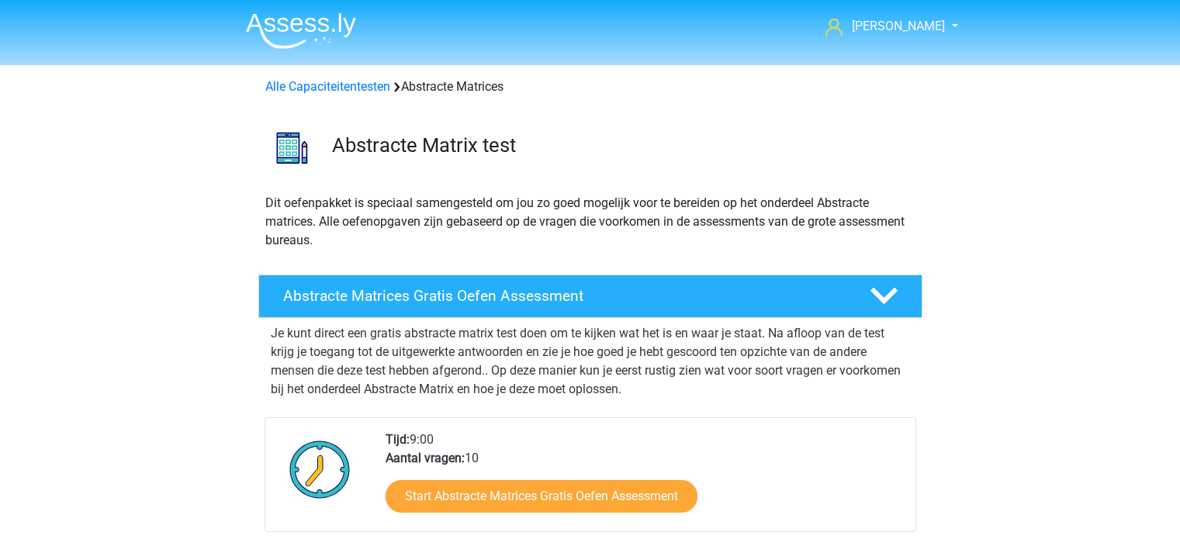
scroll to position [636, 0]
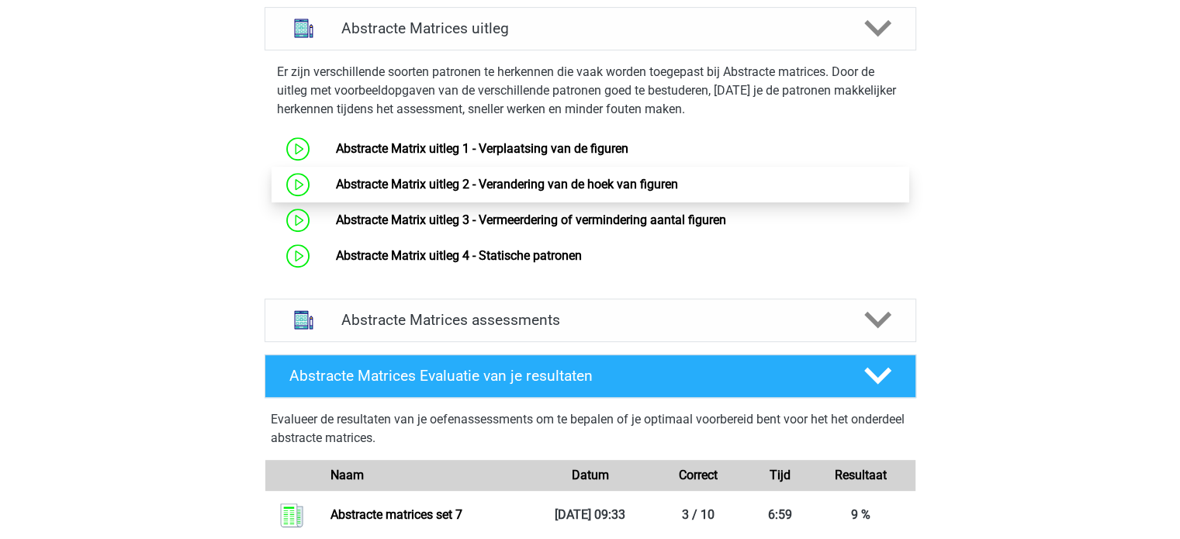
click at [529, 189] on link "Abstracte Matrix uitleg 2 - Verandering van de hoek van figuren" at bounding box center [507, 184] width 342 height 15
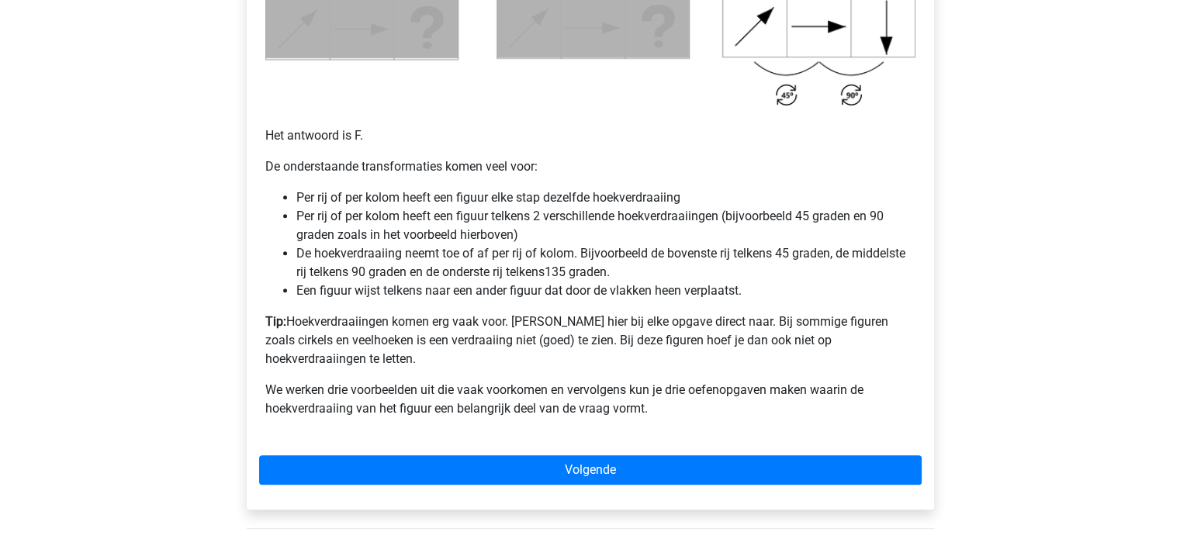
scroll to position [1009, 0]
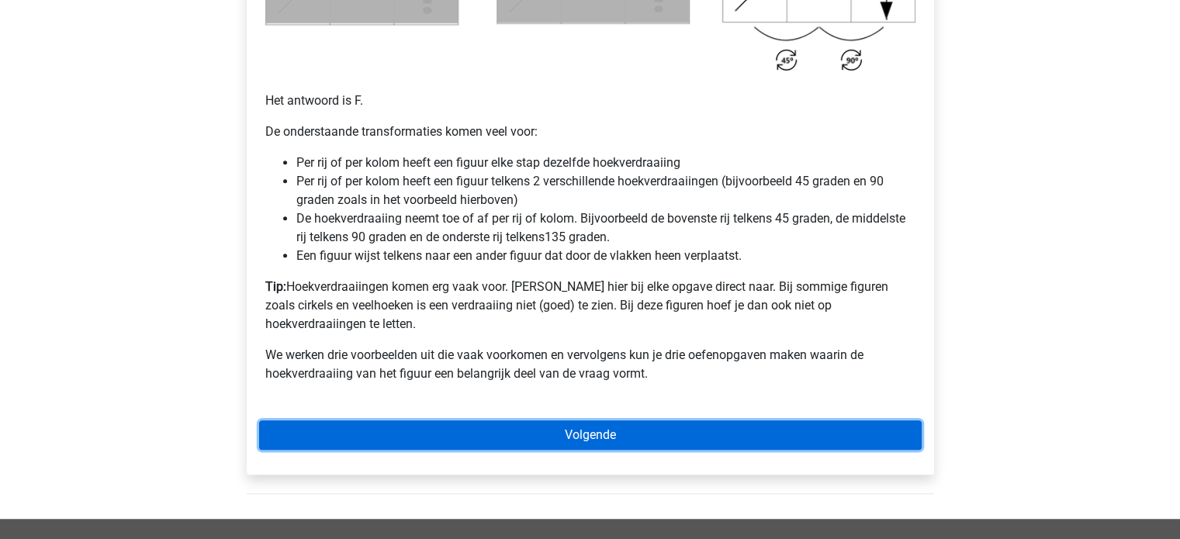
click at [587, 421] on link "Volgende" at bounding box center [590, 435] width 663 height 29
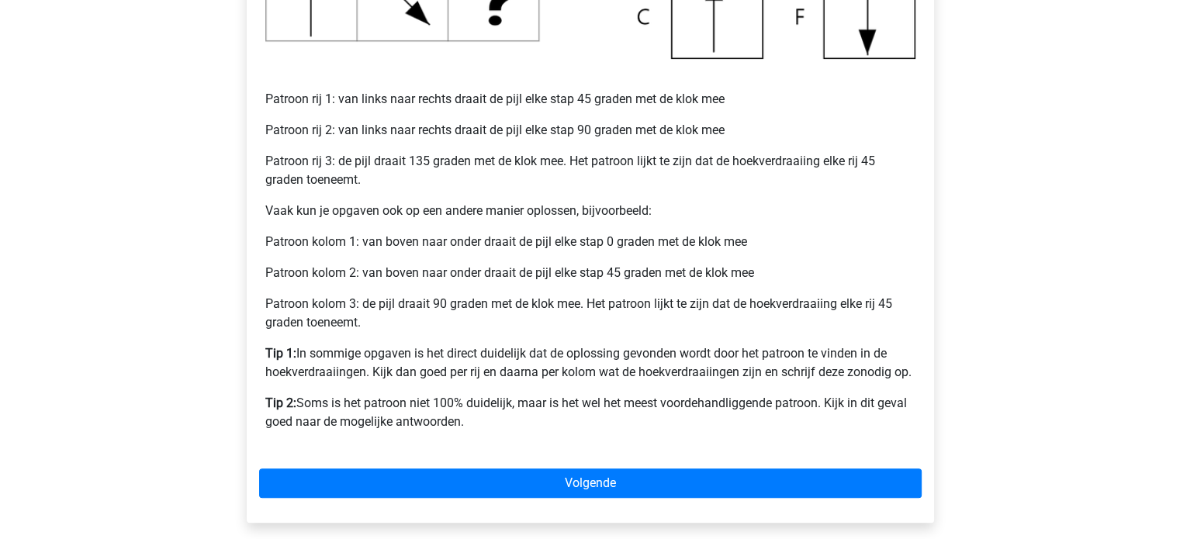
scroll to position [621, 0]
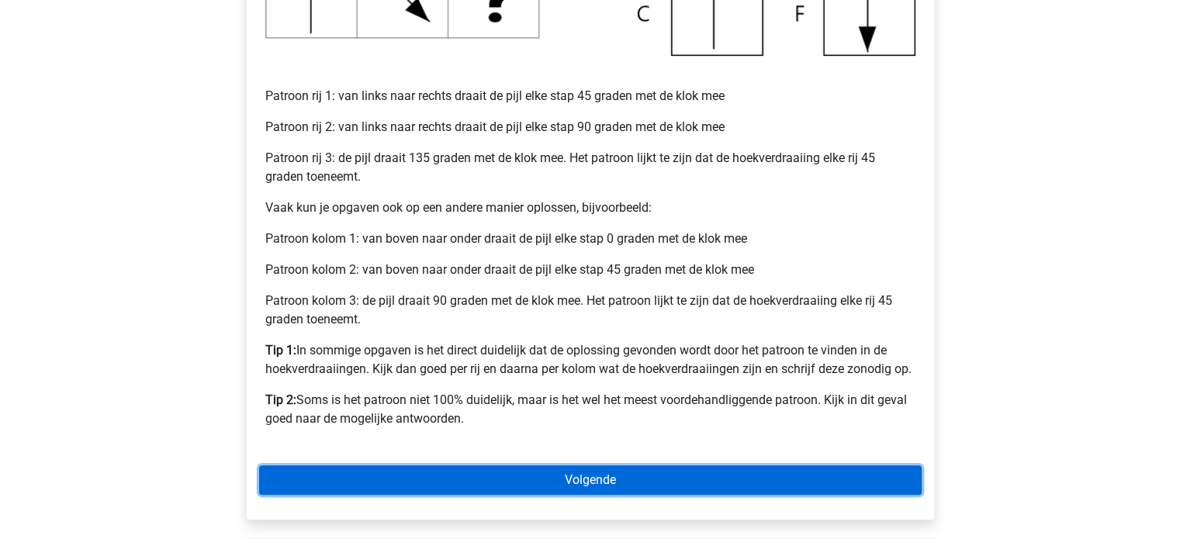
click at [564, 480] on link "Volgende" at bounding box center [590, 480] width 663 height 29
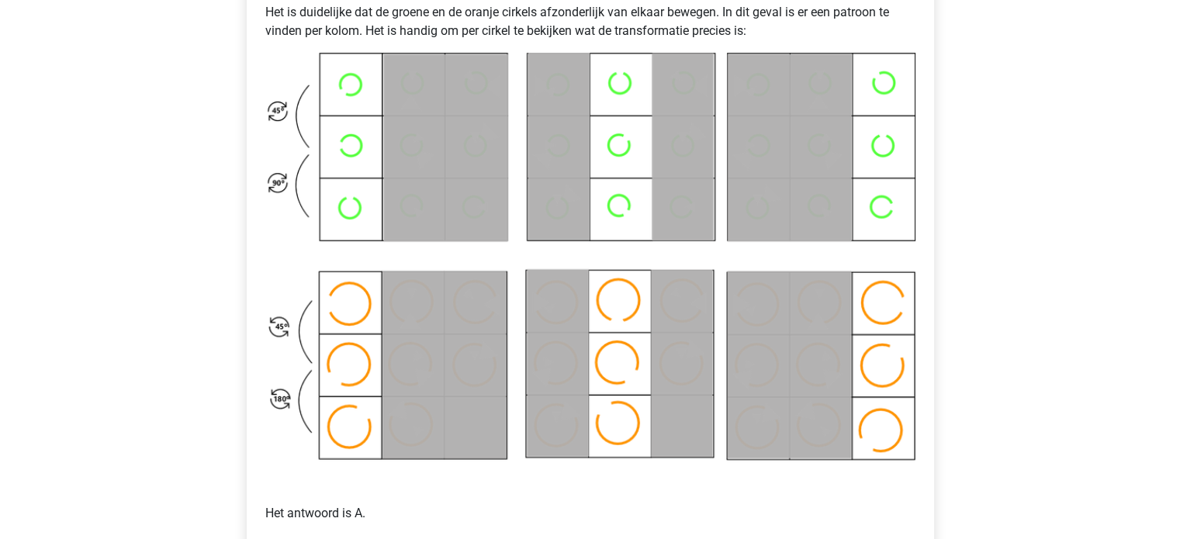
scroll to position [854, 0]
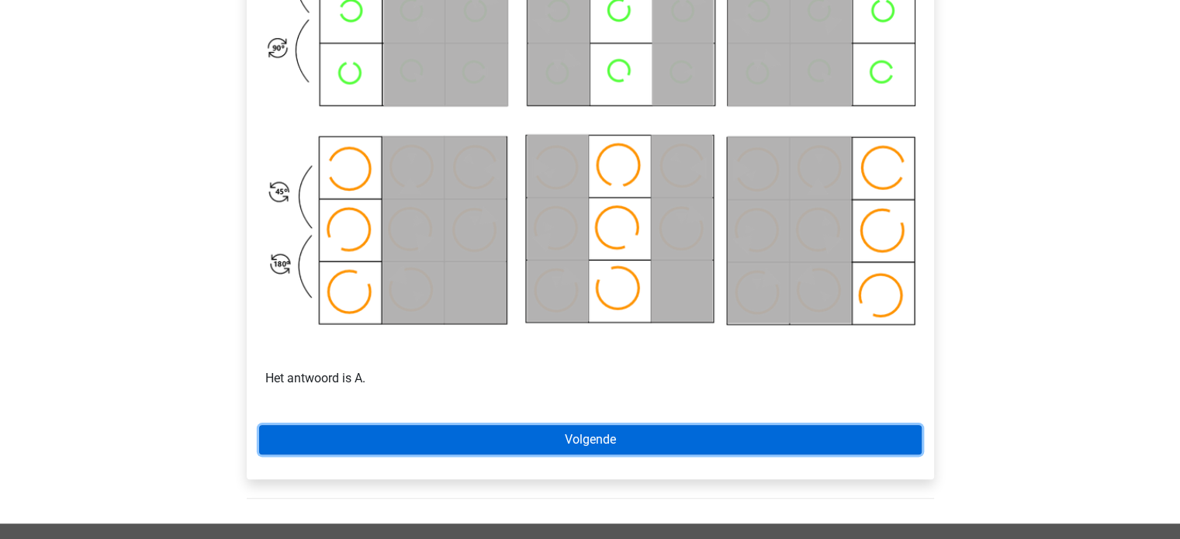
click at [553, 446] on link "Volgende" at bounding box center [590, 439] width 663 height 29
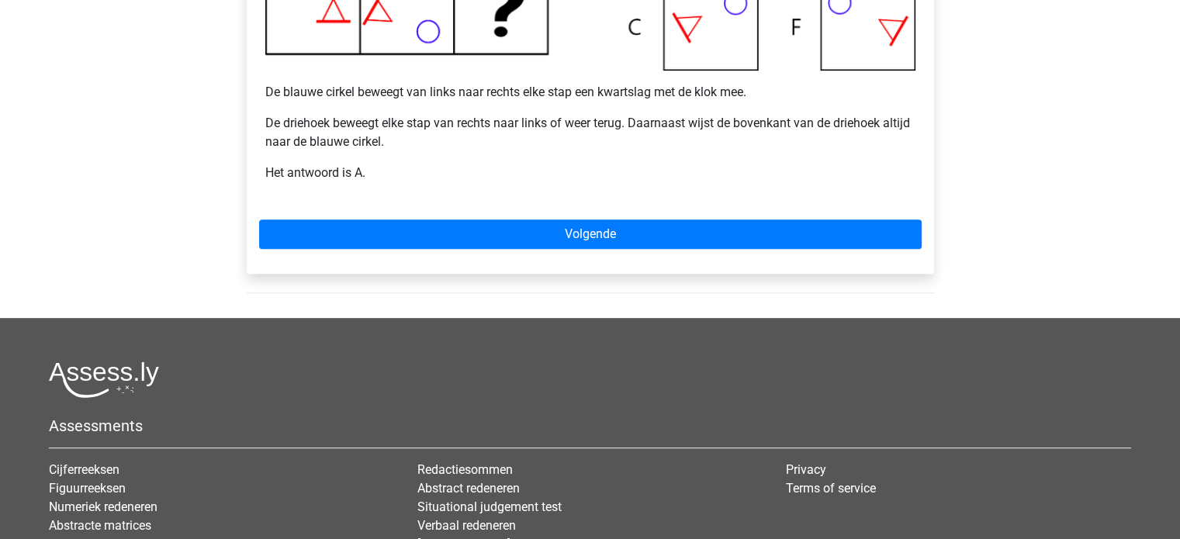
scroll to position [621, 0]
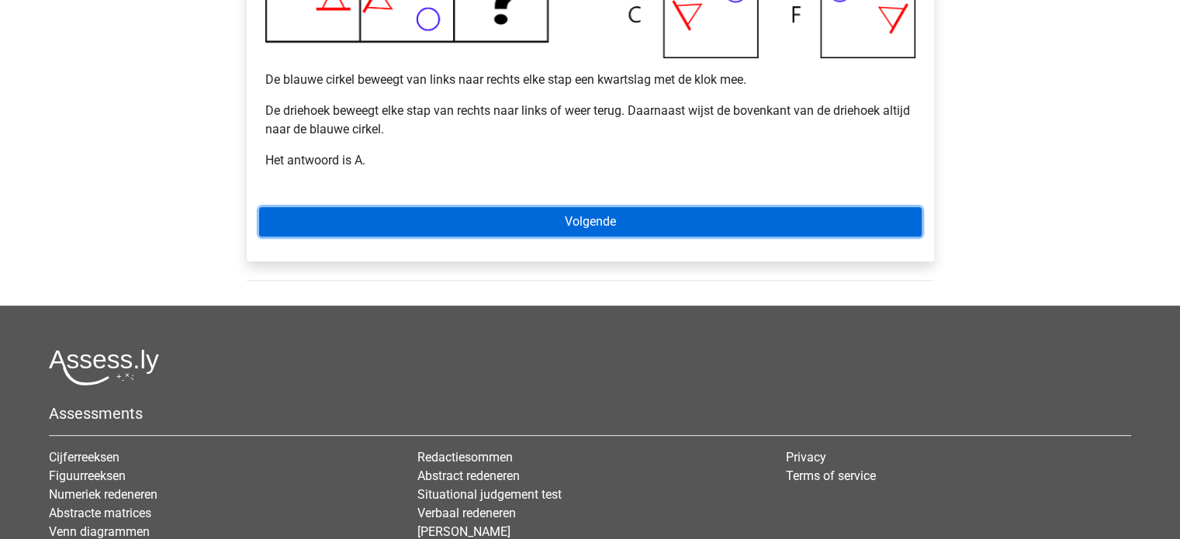
click at [659, 218] on link "Volgende" at bounding box center [590, 221] width 663 height 29
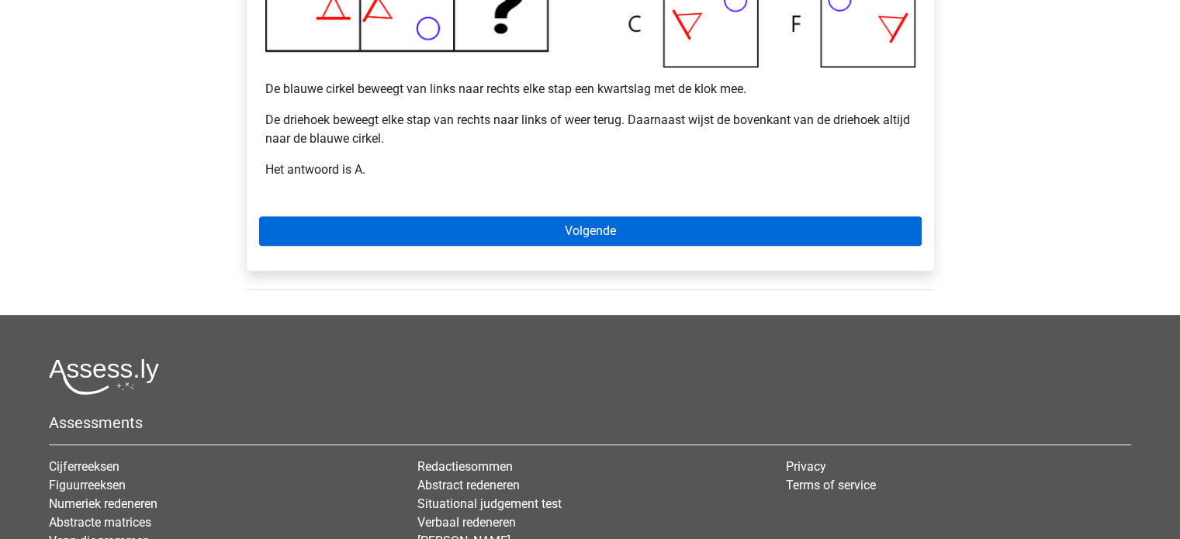
scroll to position [699, 0]
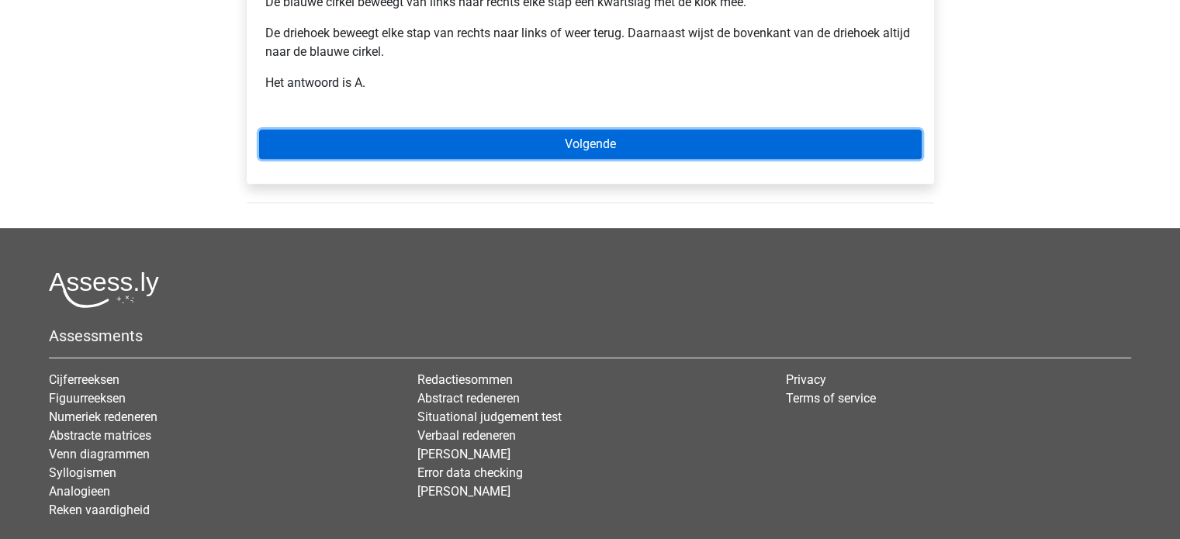
click at [616, 148] on link "Volgende" at bounding box center [590, 144] width 663 height 29
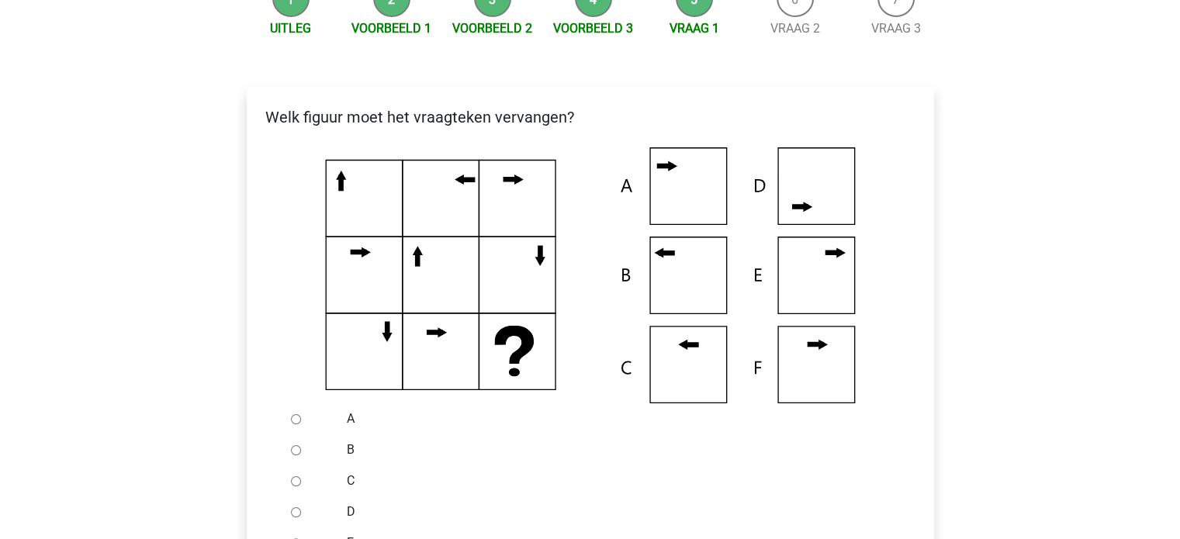
scroll to position [233, 0]
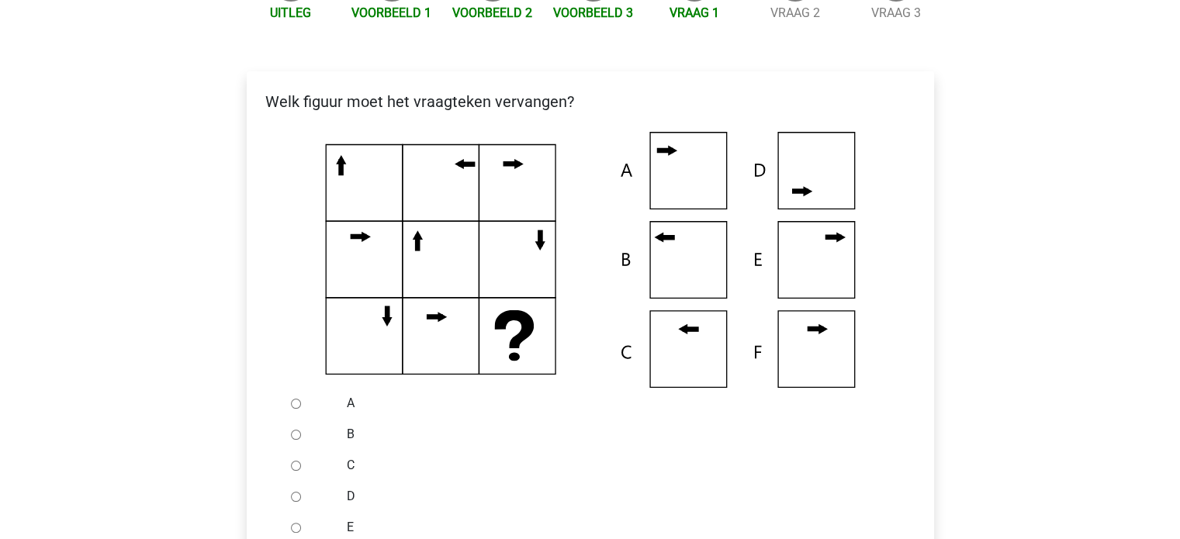
click at [354, 437] on label "B" at bounding box center [615, 434] width 537 height 19
click at [301, 437] on input "B" at bounding box center [296, 435] width 10 height 10
radio input "true"
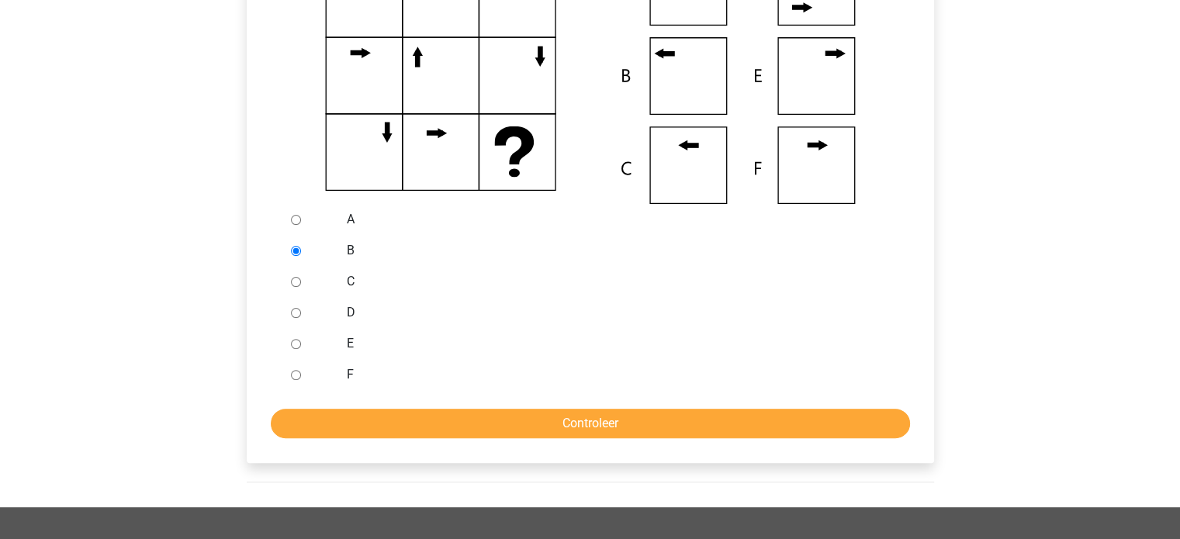
scroll to position [466, 0]
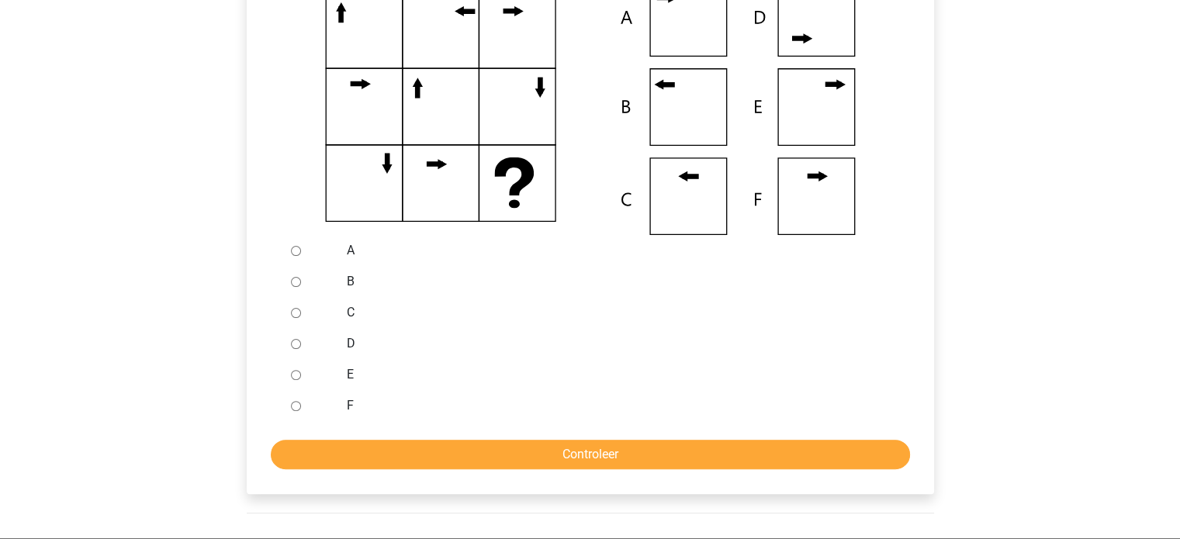
scroll to position [388, 0]
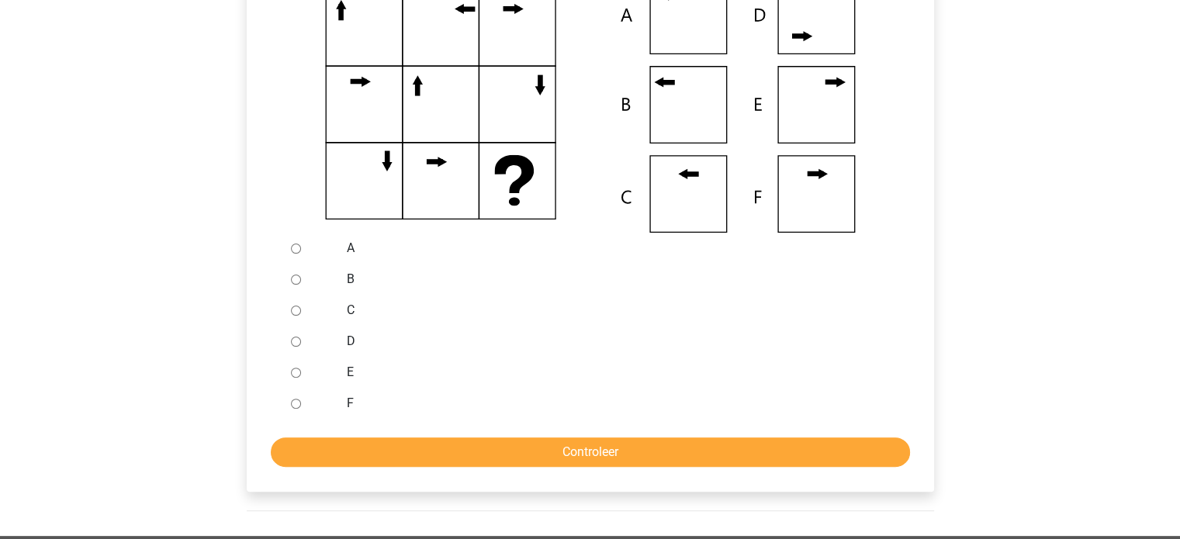
click at [347, 279] on label "B" at bounding box center [615, 279] width 537 height 19
click at [301, 279] on input "B" at bounding box center [296, 280] width 10 height 10
radio input "true"
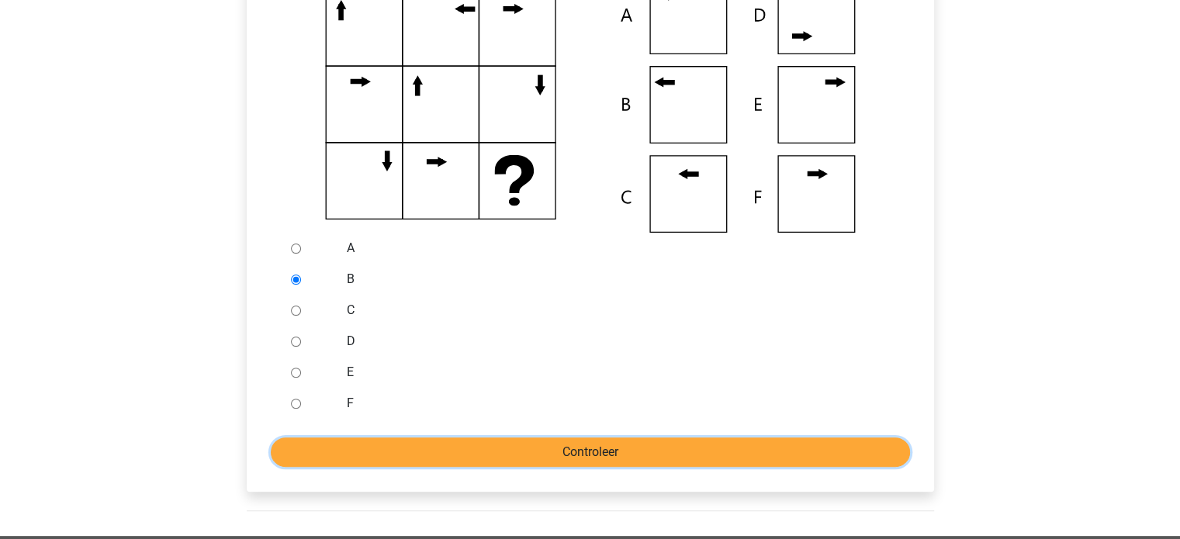
click at [516, 448] on input "Controleer" at bounding box center [591, 452] width 640 height 29
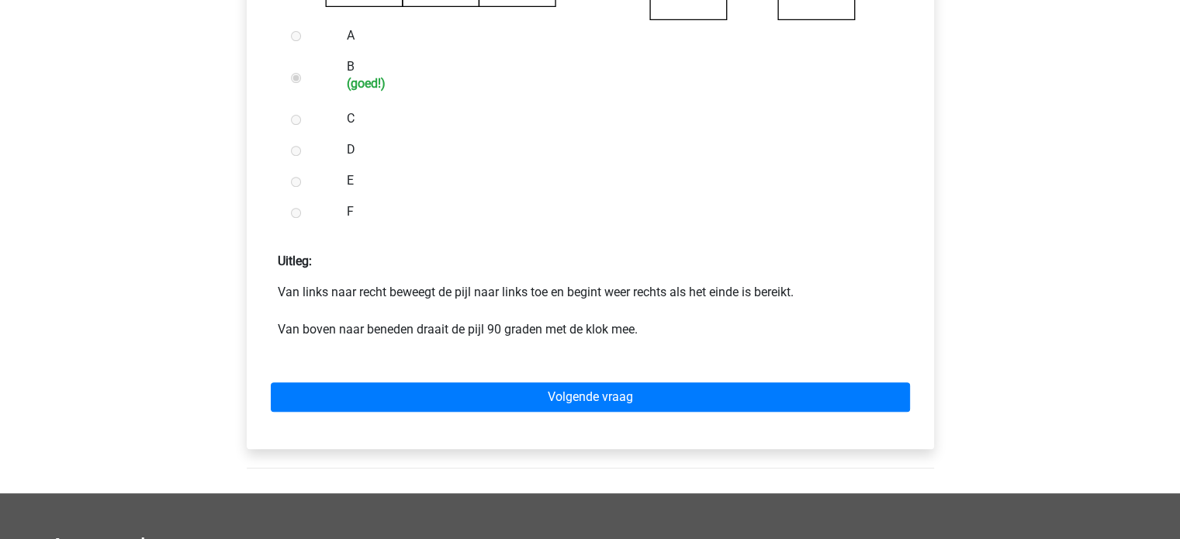
scroll to position [621, 0]
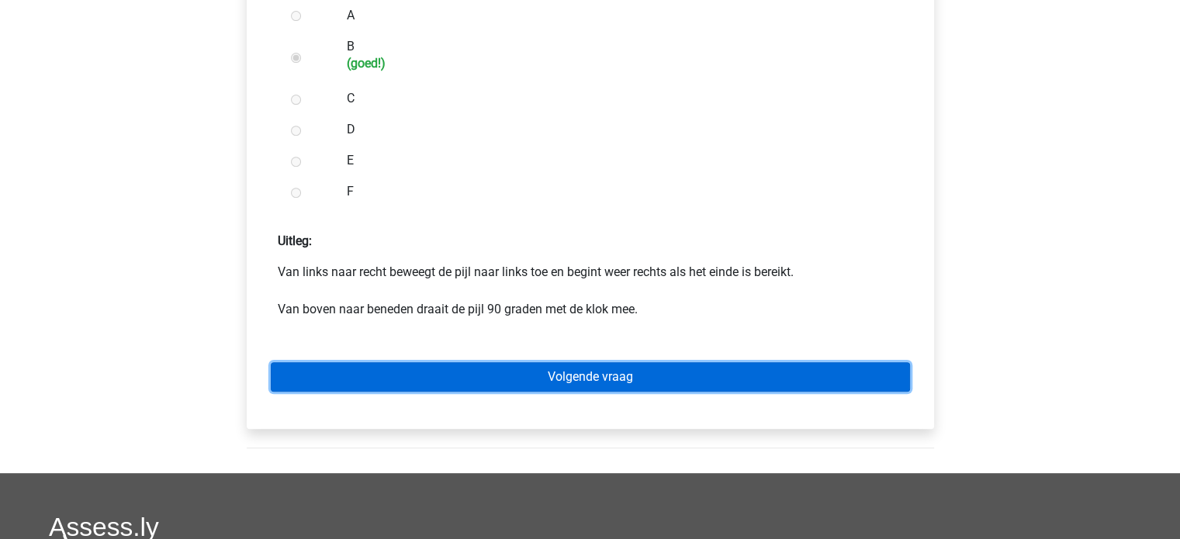
click at [595, 375] on link "Volgende vraag" at bounding box center [591, 376] width 640 height 29
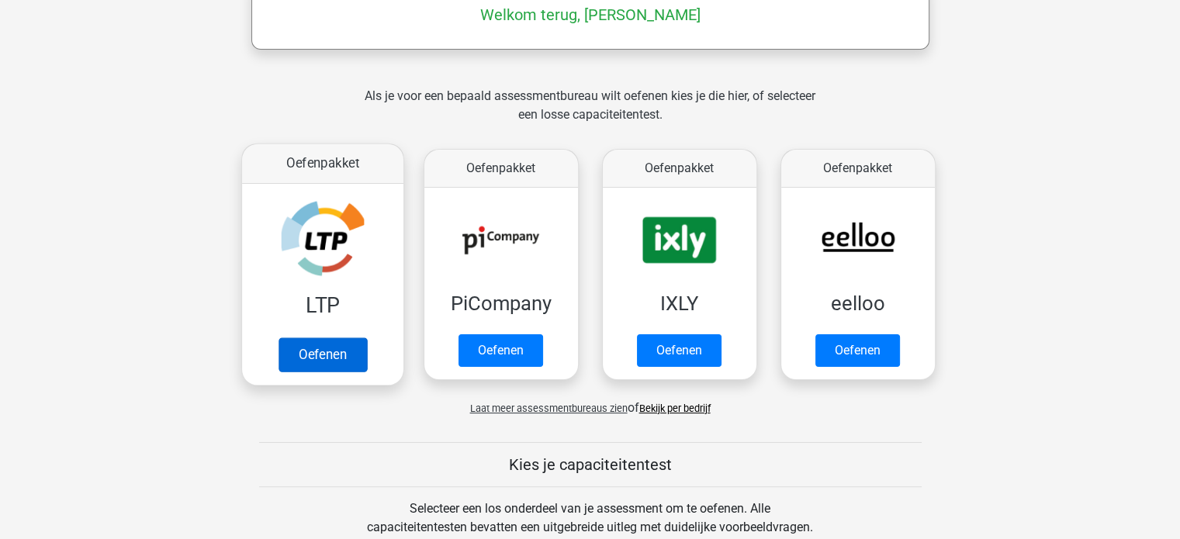
scroll to position [310, 0]
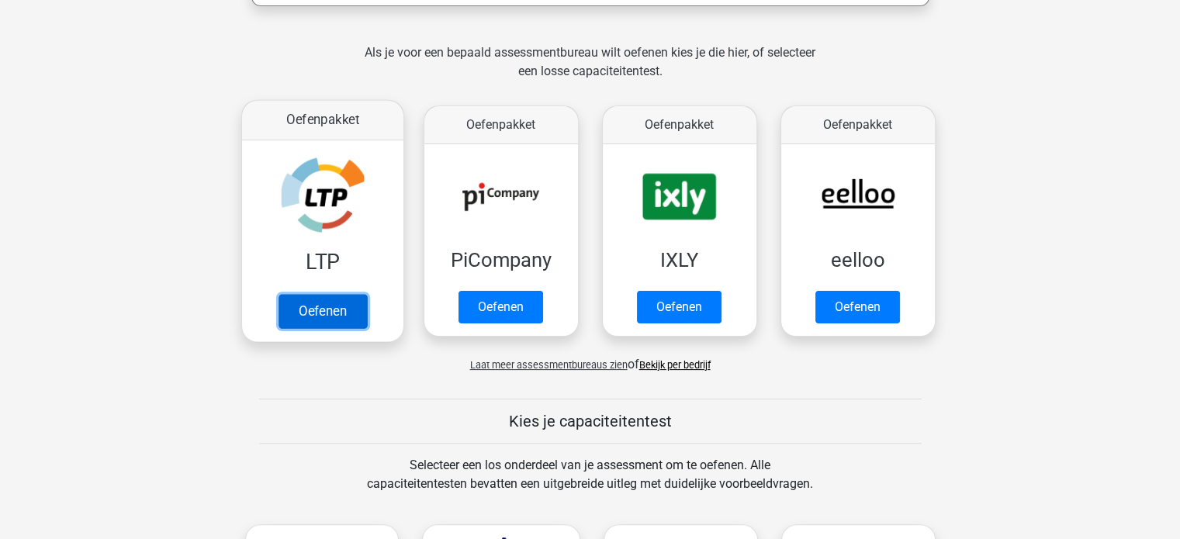
click at [321, 308] on link "Oefenen" at bounding box center [322, 311] width 88 height 34
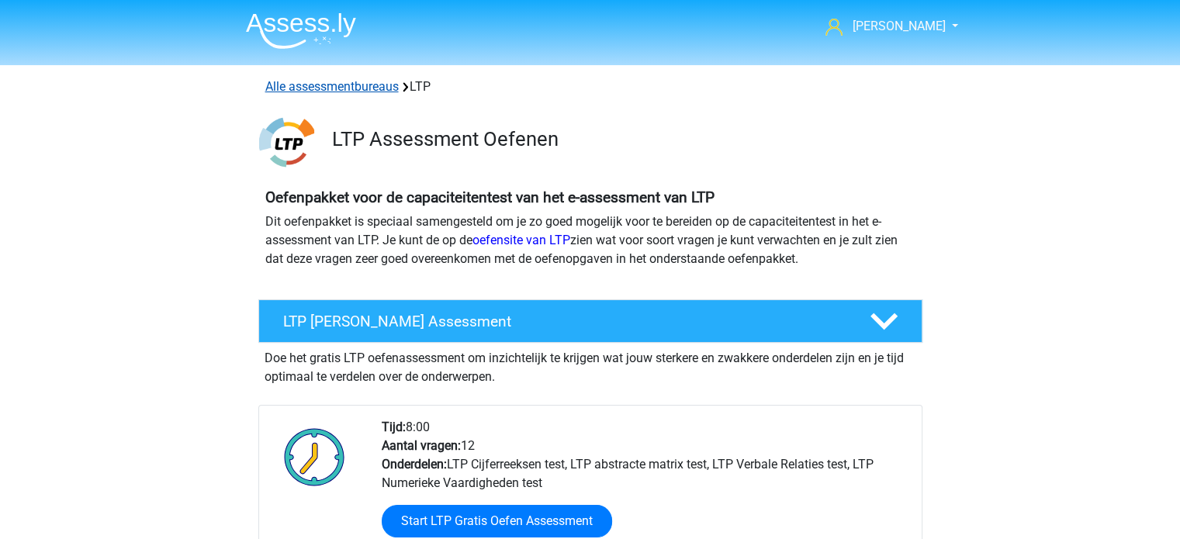
click at [350, 90] on link "Alle assessmentbureaus" at bounding box center [331, 86] width 133 height 15
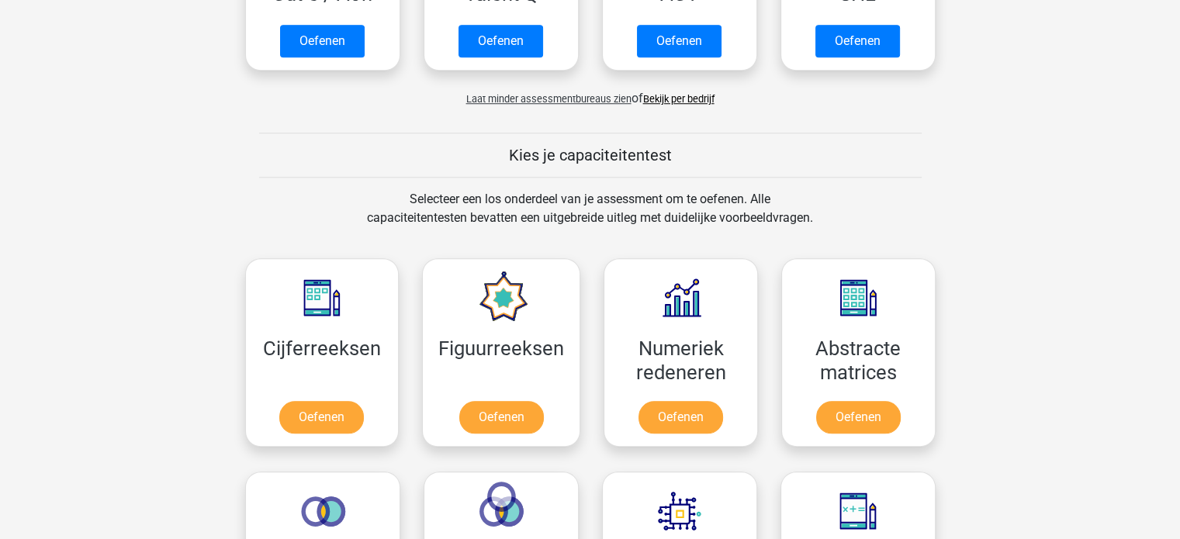
scroll to position [1333, 0]
